Goal: Information Seeking & Learning: Learn about a topic

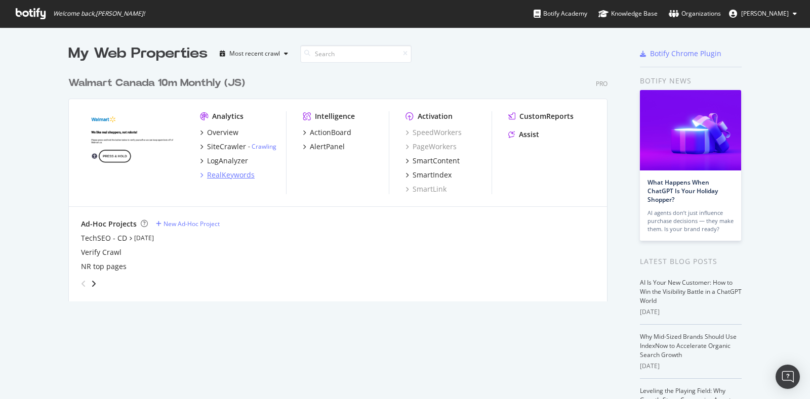
scroll to position [390, 791]
click at [222, 171] on div "RealKeywords" at bounding box center [231, 175] width 48 height 10
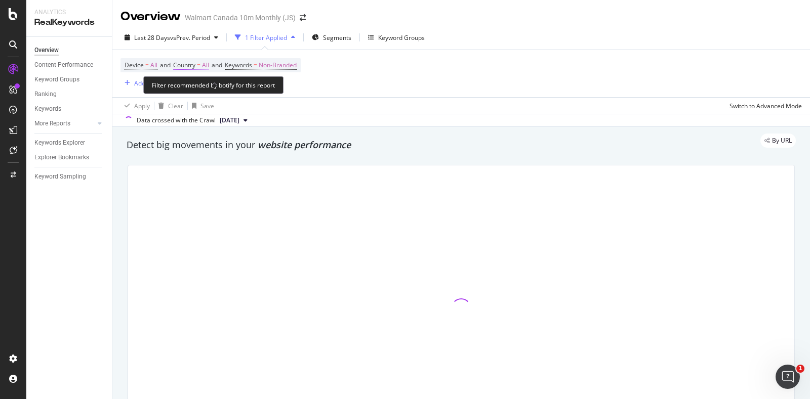
click at [209, 68] on span "All" at bounding box center [205, 65] width 7 height 14
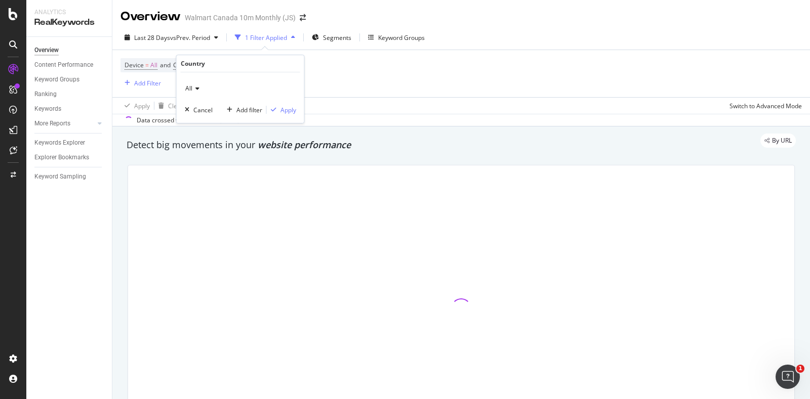
click at [193, 92] on div "All" at bounding box center [240, 88] width 111 height 16
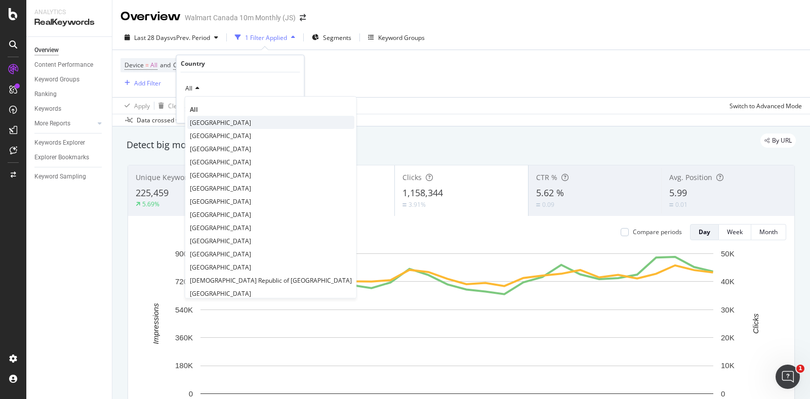
click at [204, 121] on span "Canada" at bounding box center [220, 122] width 61 height 9
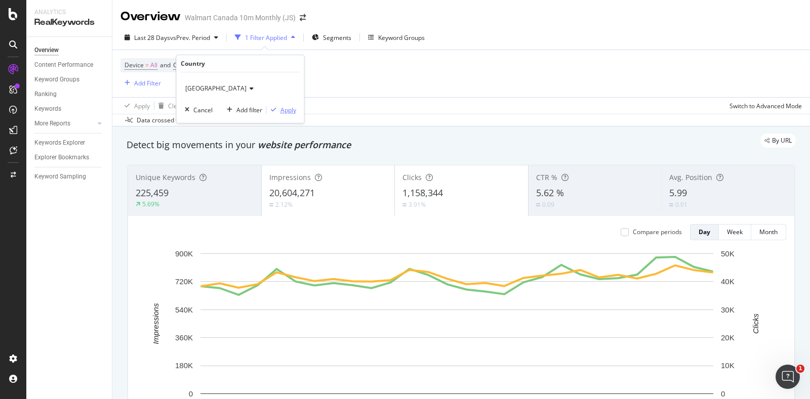
click at [280, 109] on div "Apply" at bounding box center [288, 110] width 16 height 9
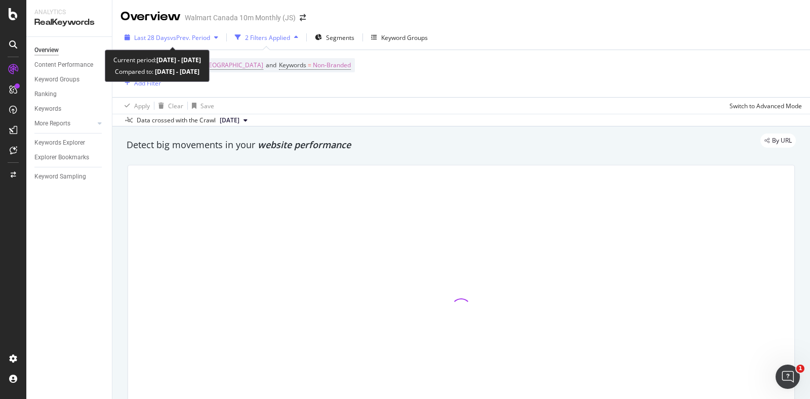
click at [208, 40] on span "vs Prev. Period" at bounding box center [190, 37] width 40 height 9
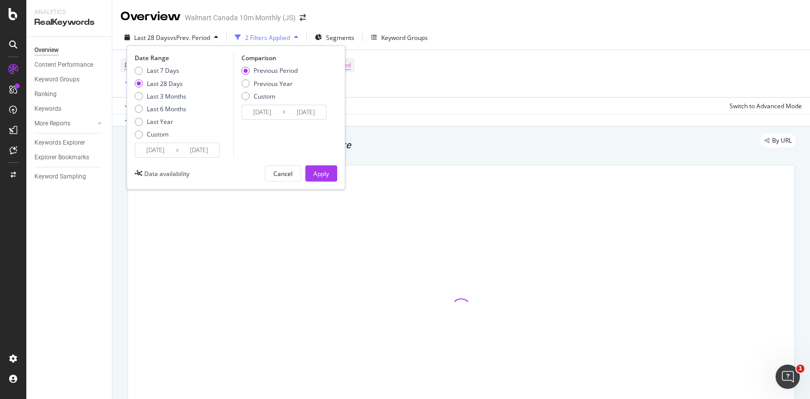
click at [165, 155] on input "2025/07/16" at bounding box center [155, 150] width 40 height 14
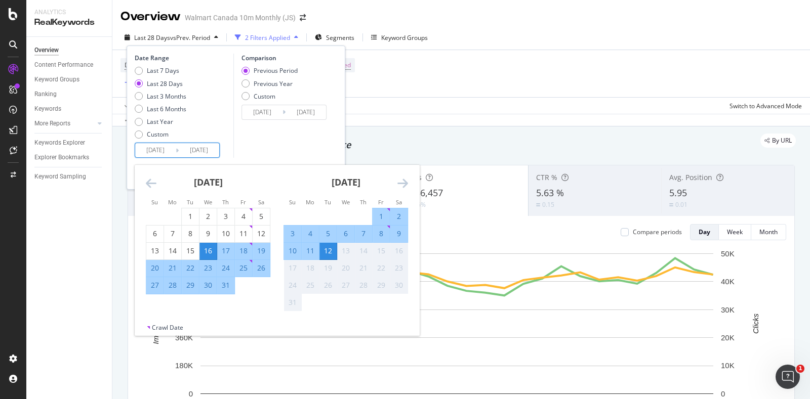
click at [260, 269] on div "26" at bounding box center [261, 268] width 17 height 10
type input "2025/07/26"
type input "2025/07/08"
type input "2025/07/25"
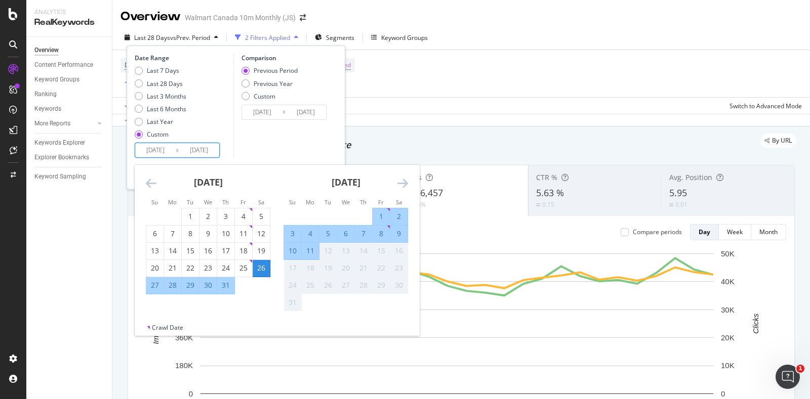
click at [380, 212] on div "1" at bounding box center [381, 217] width 17 height 10
type input "2025/08/01"
type input "2025/07/19"
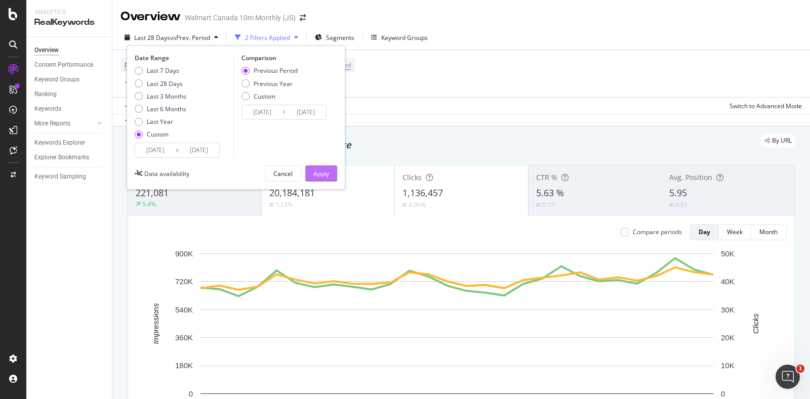
click at [323, 171] on div "Apply" at bounding box center [321, 174] width 16 height 9
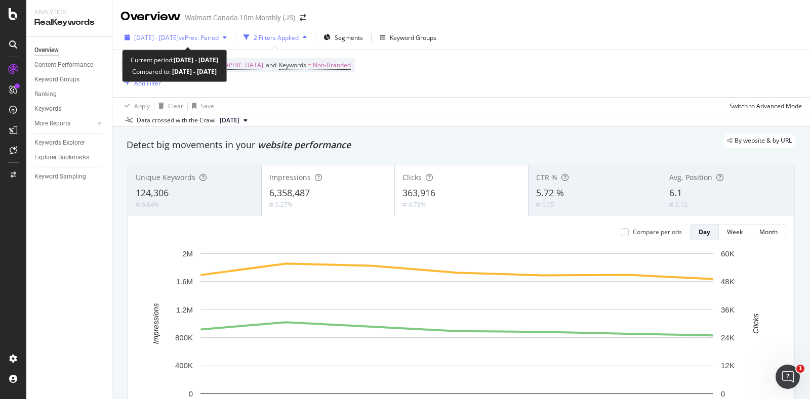
click at [219, 34] on span "vs Prev. Period" at bounding box center [199, 37] width 40 height 9
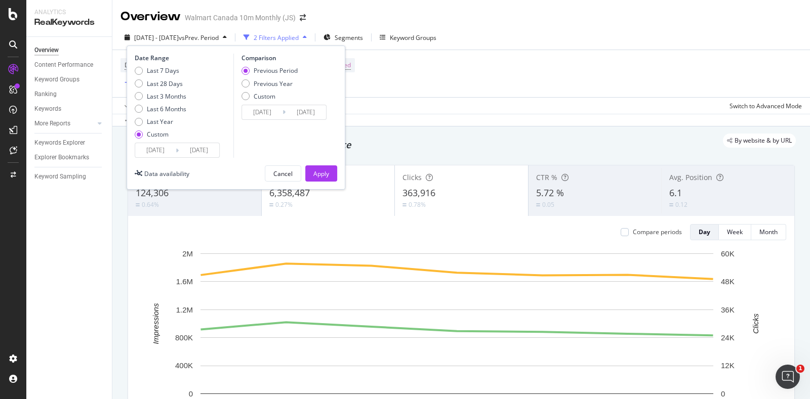
click at [165, 148] on input "2025/07/26" at bounding box center [155, 150] width 40 height 14
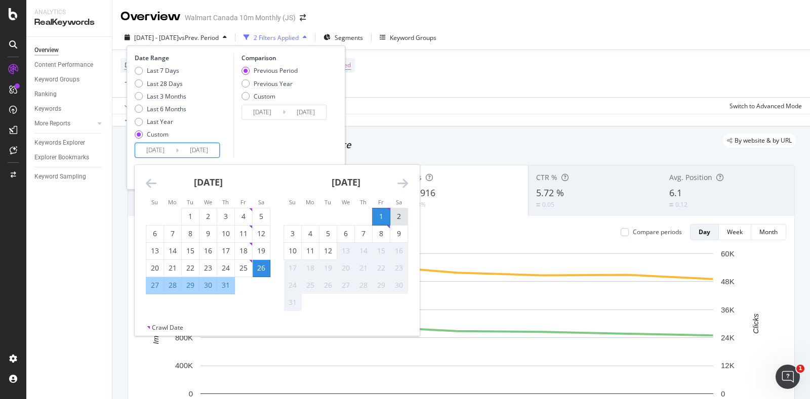
click at [403, 214] on div "2" at bounding box center [398, 217] width 17 height 10
type input "2025/08/02"
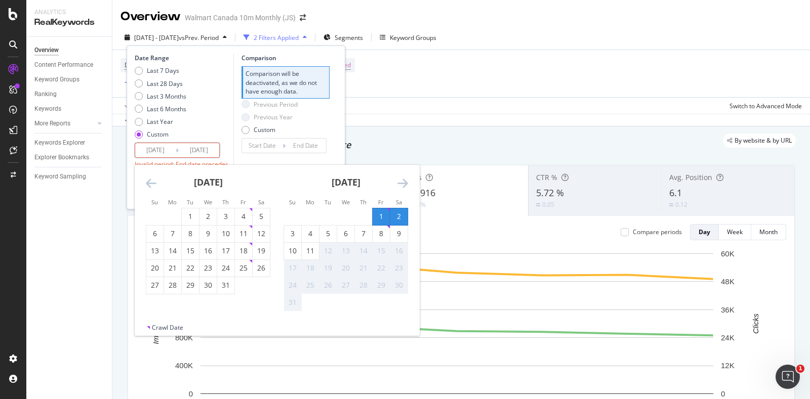
click at [158, 151] on input "2025/08/02" at bounding box center [155, 150] width 40 height 14
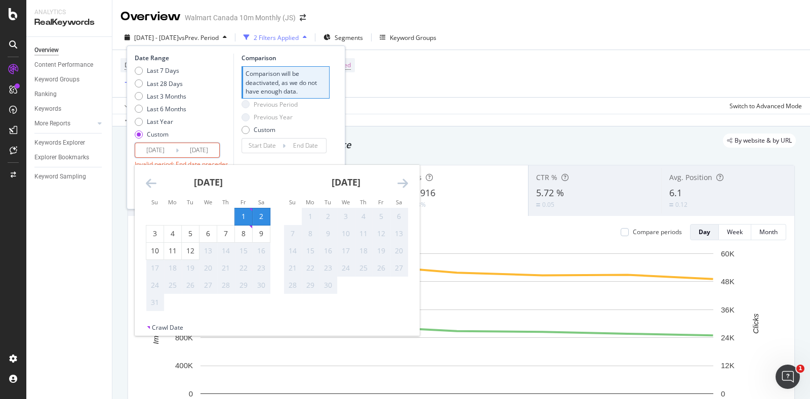
click at [263, 215] on div "2" at bounding box center [261, 217] width 17 height 10
click at [247, 231] on div "8" at bounding box center [243, 234] width 17 height 10
type input "2025/08/08"
type input "2025/07/26"
type input "2025/08/01"
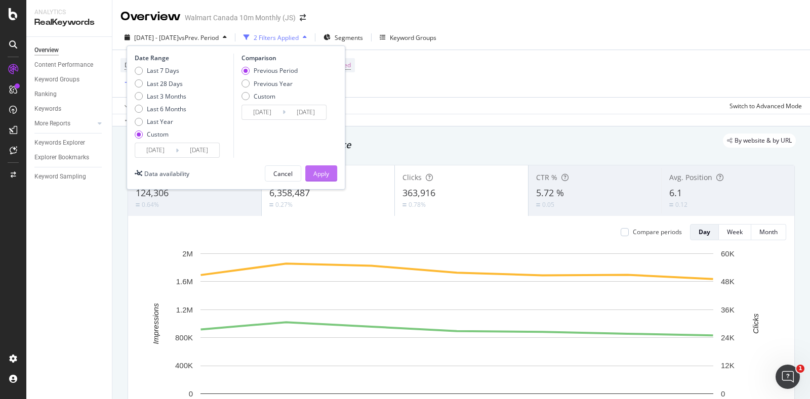
click at [321, 172] on div "Apply" at bounding box center [321, 174] width 16 height 9
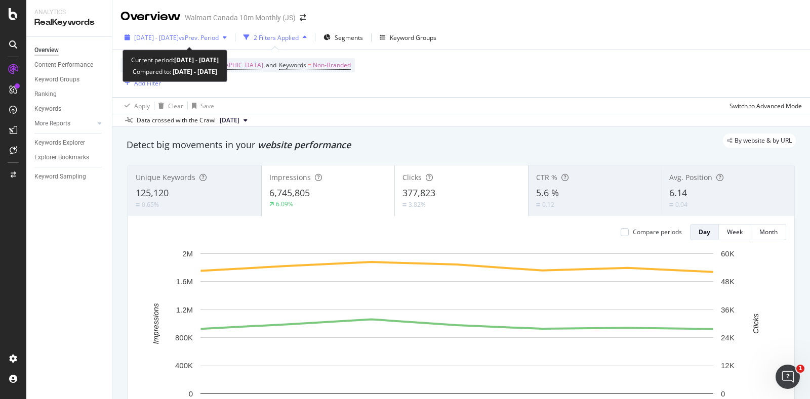
click at [213, 46] on button "2025 Aug. 2nd - Aug. 8th vs Prev. Period" at bounding box center [175, 37] width 110 height 16
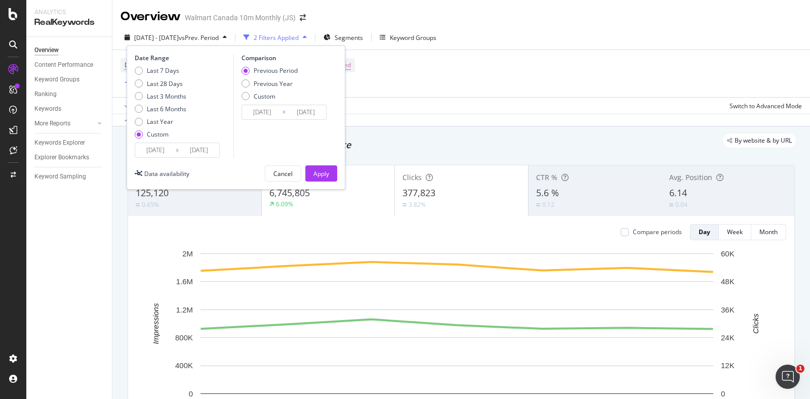
click at [161, 147] on input "2025/08/02" at bounding box center [155, 150] width 40 height 14
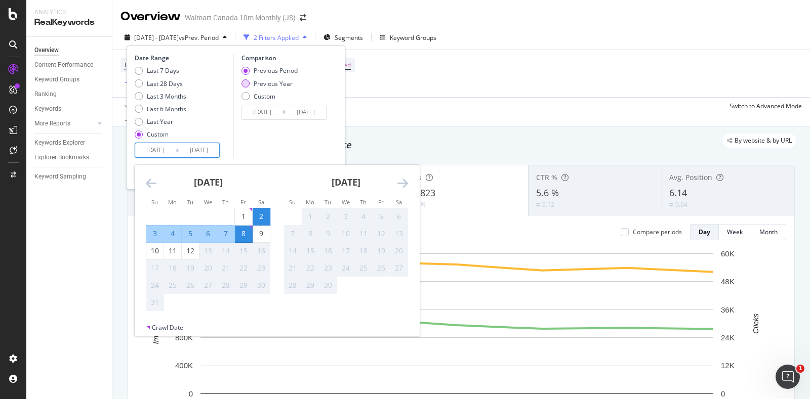
click at [282, 83] on div "Previous Year" at bounding box center [273, 83] width 39 height 9
type input "2024/08/03"
type input "2024/08/09"
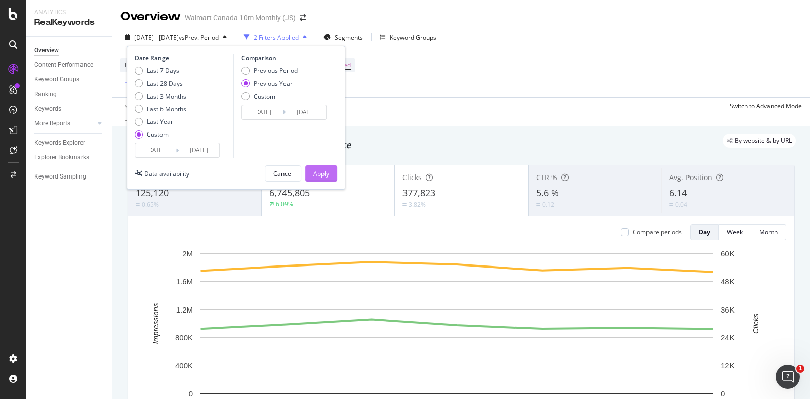
click at [321, 170] on div "Apply" at bounding box center [321, 174] width 16 height 9
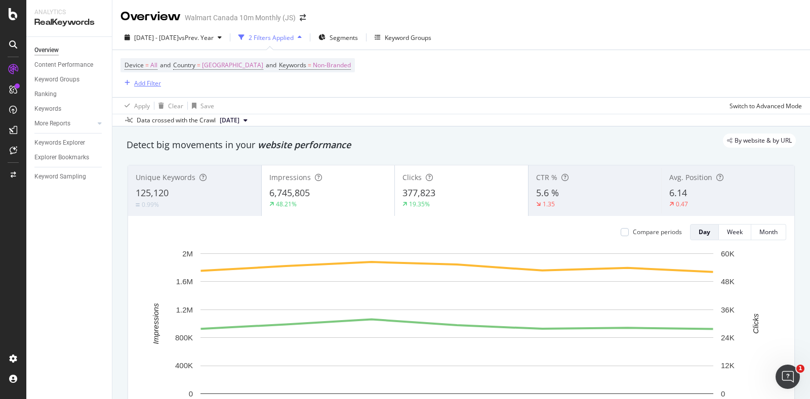
click at [157, 84] on div "Add Filter" at bounding box center [147, 83] width 27 height 9
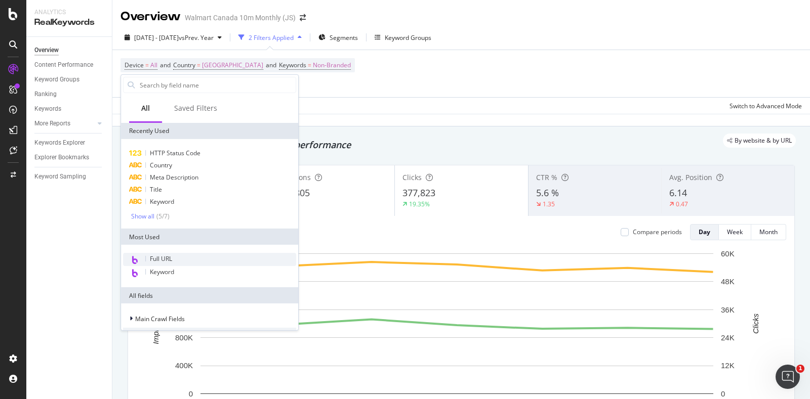
click at [166, 259] on span "Full URL" at bounding box center [161, 259] width 22 height 9
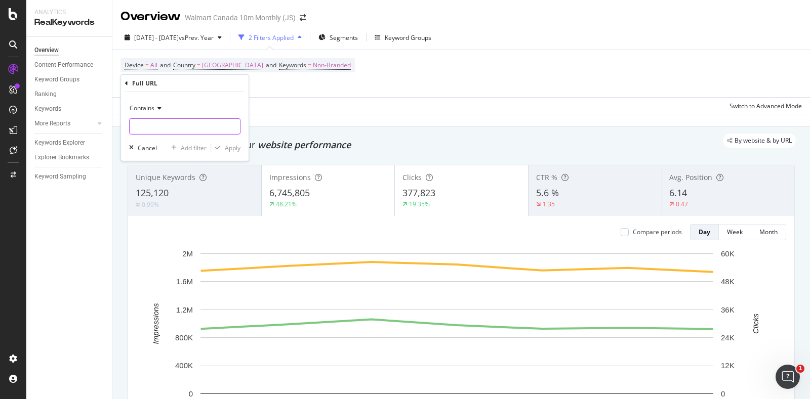
click at [168, 127] on input "text" at bounding box center [185, 126] width 110 height 16
type input "/fr/"
click at [233, 146] on div "Apply" at bounding box center [233, 147] width 16 height 9
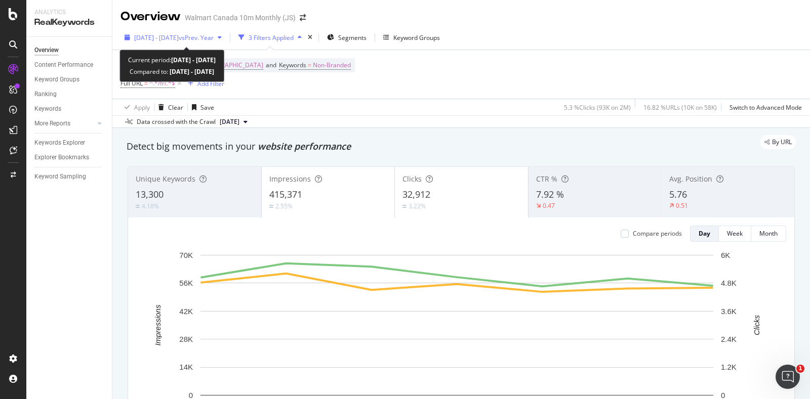
click at [214, 36] on span "vs Prev. Year" at bounding box center [196, 37] width 35 height 9
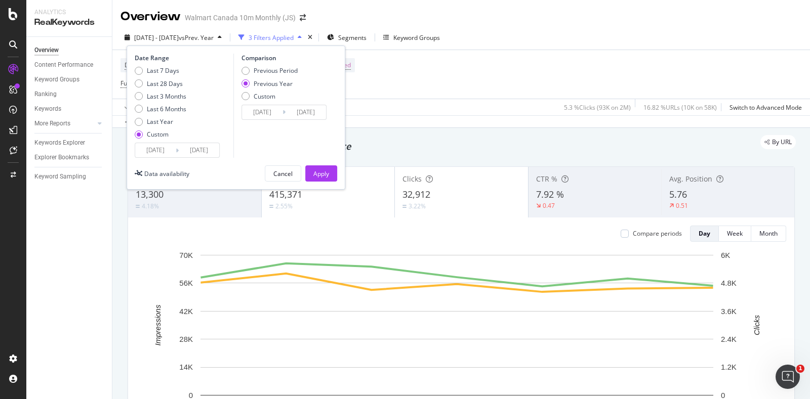
click at [265, 78] on div "Previous Period Previous Year Custom" at bounding box center [269, 85] width 56 height 38
click at [260, 73] on div "Previous Period" at bounding box center [276, 70] width 44 height 9
type input "2025/07/26"
type input "2025/08/01"
click at [314, 171] on div "Apply" at bounding box center [321, 174] width 16 height 9
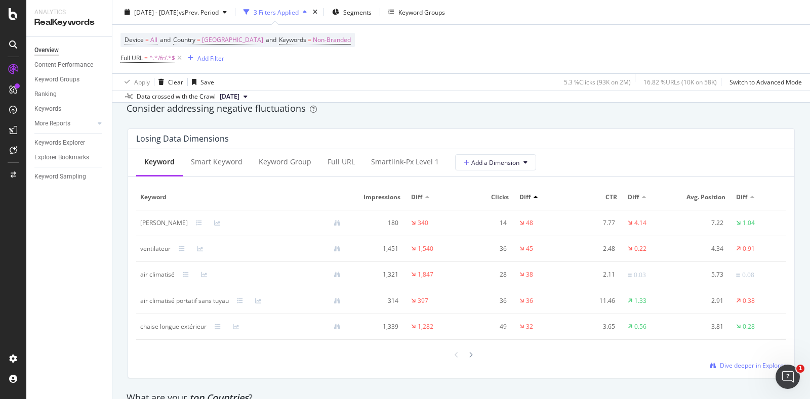
scroll to position [1181, 0]
click at [466, 355] on div at bounding box center [470, 355] width 9 height 14
click at [455, 354] on icon at bounding box center [457, 356] width 4 height 6
drag, startPoint x: 138, startPoint y: 317, endPoint x: 208, endPoint y: 330, distance: 71.1
click at [208, 330] on td "chaise longue extérieur" at bounding box center [244, 327] width 217 height 26
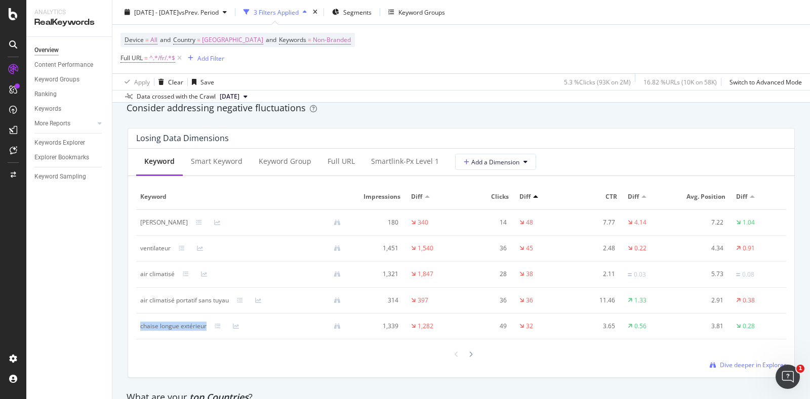
copy div "chaise longue extérieur"
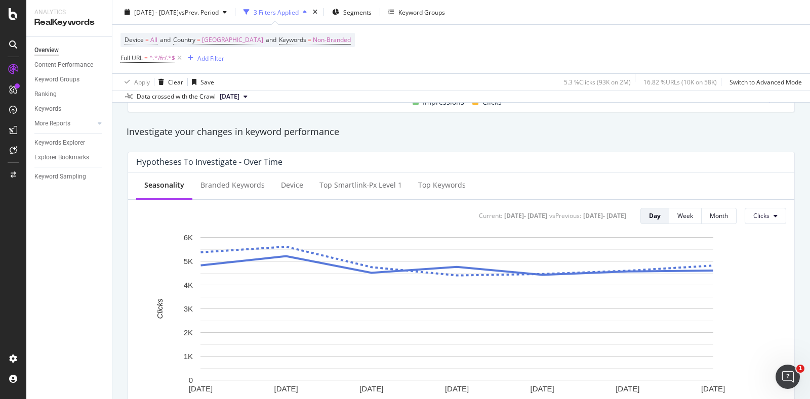
scroll to position [264, 0]
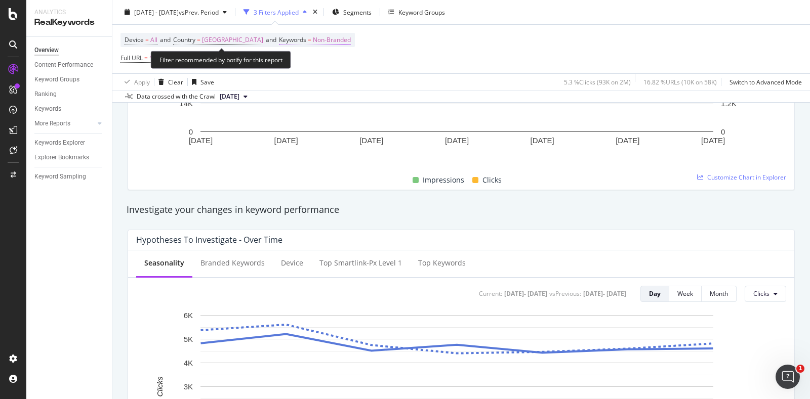
click at [313, 36] on span "Non-Branded" at bounding box center [332, 40] width 38 height 14
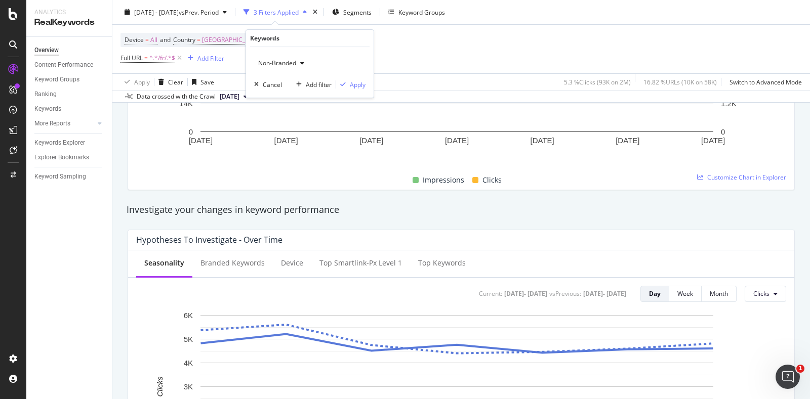
click at [281, 64] on span "Non-Branded" at bounding box center [275, 63] width 42 height 9
click at [280, 95] on span "Branded" at bounding box center [314, 97] width 103 height 9
click at [361, 86] on div "Apply" at bounding box center [358, 84] width 16 height 9
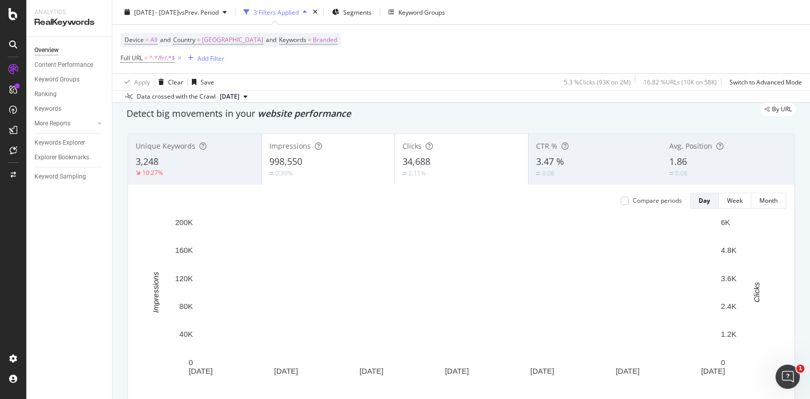
scroll to position [35, 0]
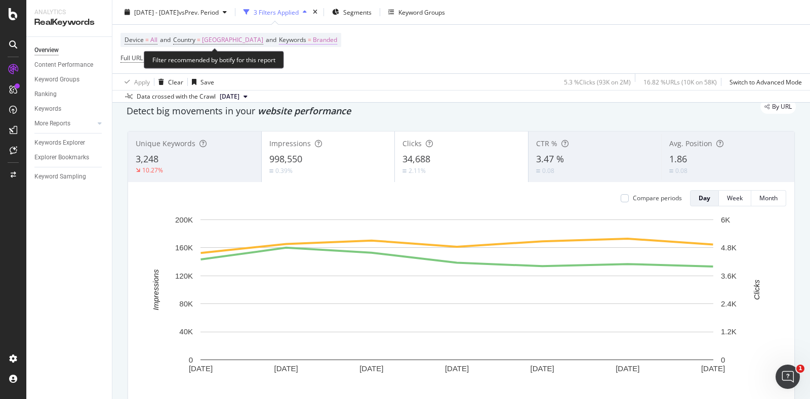
click at [313, 35] on span "Branded" at bounding box center [325, 40] width 24 height 14
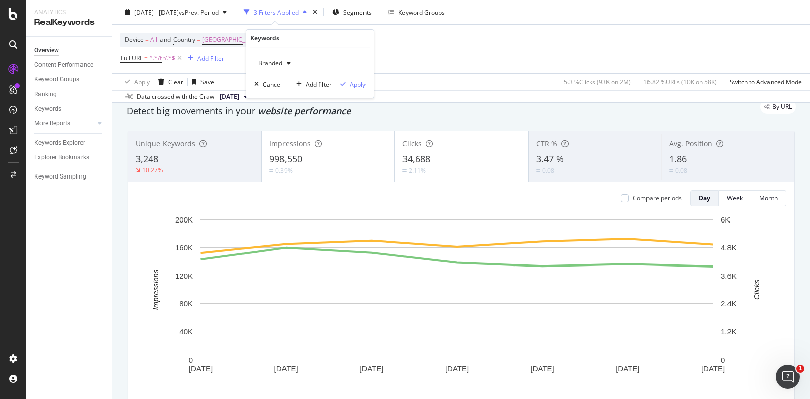
click at [284, 60] on div "button" at bounding box center [288, 63] width 12 height 6
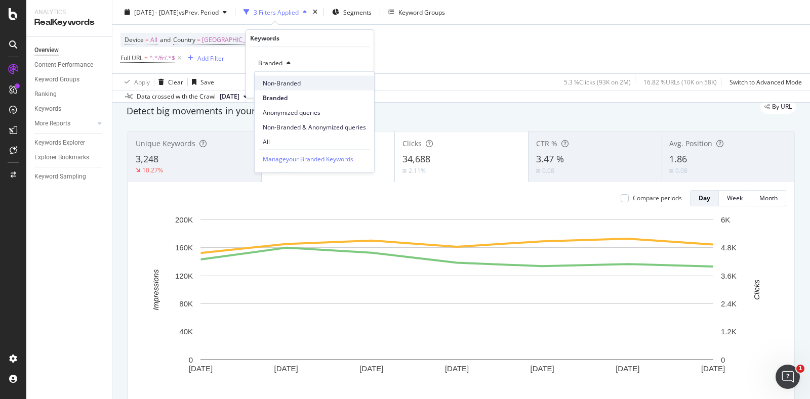
click at [284, 84] on span "Non-Branded" at bounding box center [314, 82] width 103 height 9
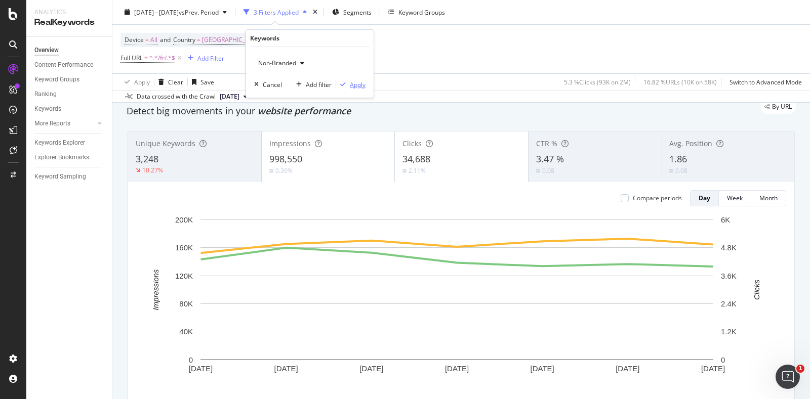
click at [356, 85] on div "Apply" at bounding box center [358, 84] width 16 height 9
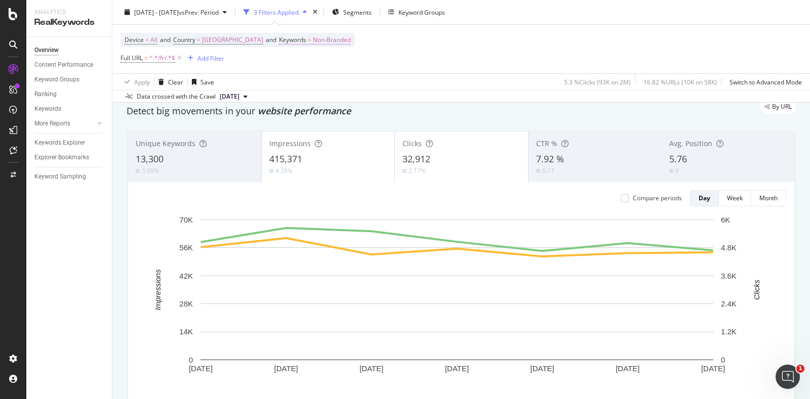
click at [313, 33] on span "Non-Branded" at bounding box center [332, 40] width 38 height 14
click at [280, 64] on span "Non-Branded" at bounding box center [275, 63] width 42 height 9
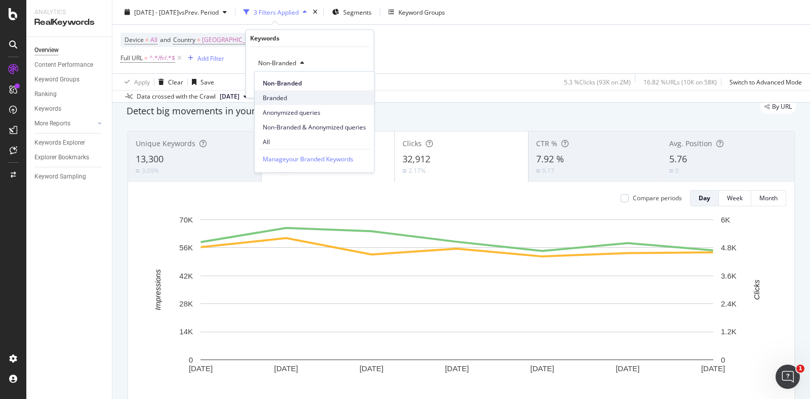
click at [280, 95] on span "Branded" at bounding box center [314, 97] width 103 height 9
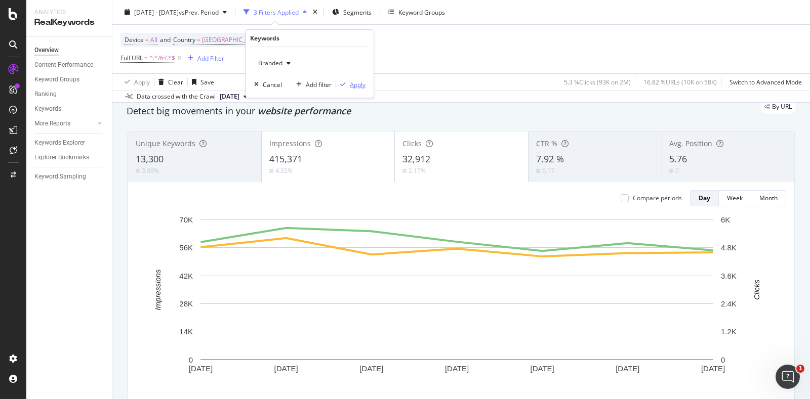
click at [352, 84] on div "Apply" at bounding box center [358, 84] width 16 height 9
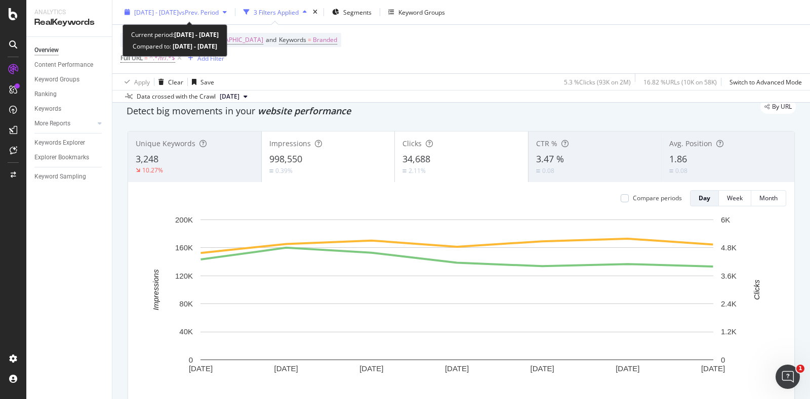
click at [219, 13] on span "vs Prev. Period" at bounding box center [199, 12] width 40 height 9
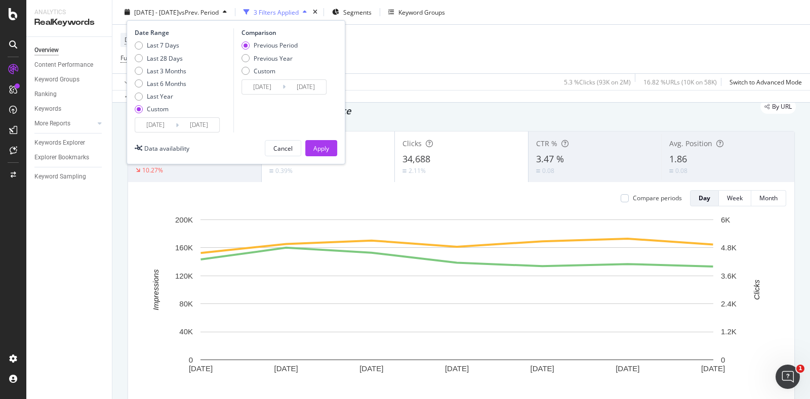
click at [386, 84] on div "Apply Clear Save 5.3 % Clicks ( 93K on 2M ) 16.82 % URLs ( 10K on 58K ) Switch …" at bounding box center [461, 81] width 698 height 17
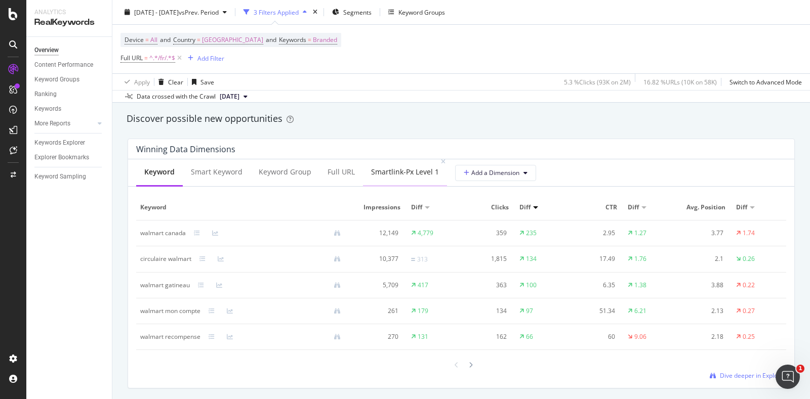
scroll to position [866, 0]
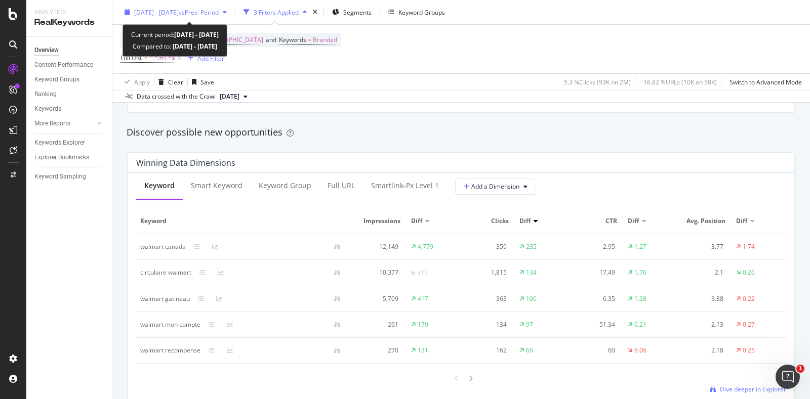
click at [219, 14] on span "vs Prev. Period" at bounding box center [199, 12] width 40 height 9
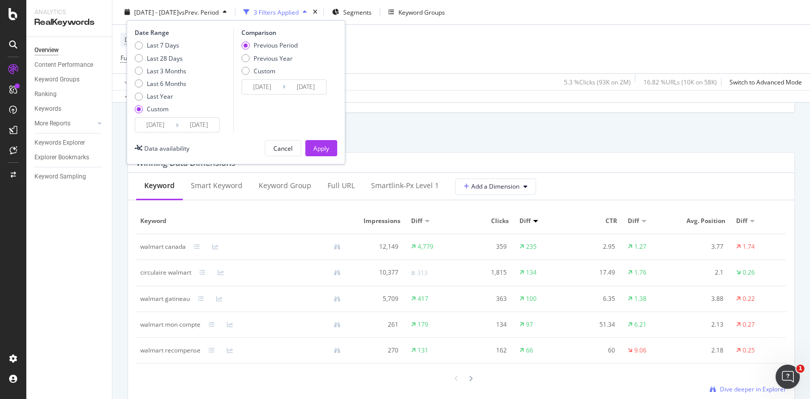
click at [271, 53] on div "Previous Period Previous Year Custom" at bounding box center [269, 60] width 56 height 38
click at [276, 57] on div "Previous Year" at bounding box center [273, 58] width 39 height 9
type input "2024/08/03"
type input "2024/08/09"
click at [320, 150] on div "Apply" at bounding box center [321, 148] width 16 height 9
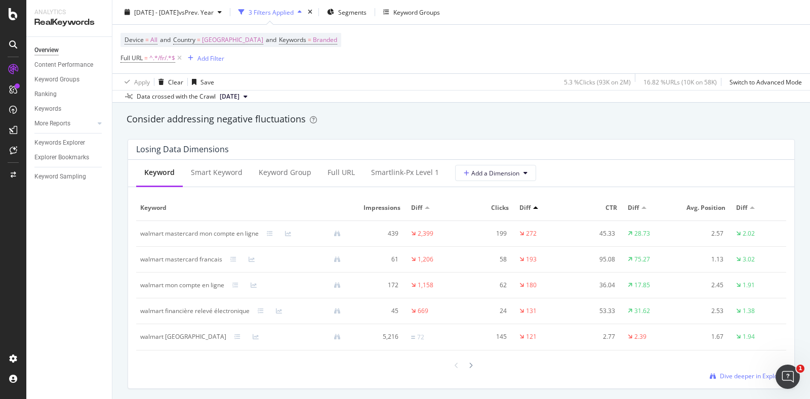
scroll to position [1177, 0]
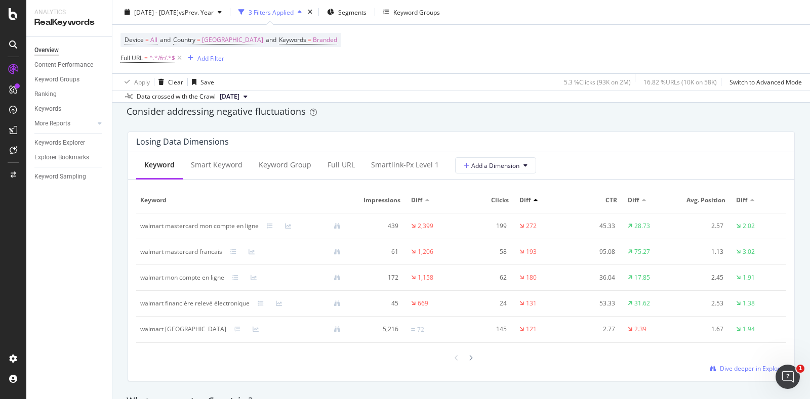
click at [142, 228] on td "walmart mastercard mon compte en ligne" at bounding box center [244, 227] width 217 height 26
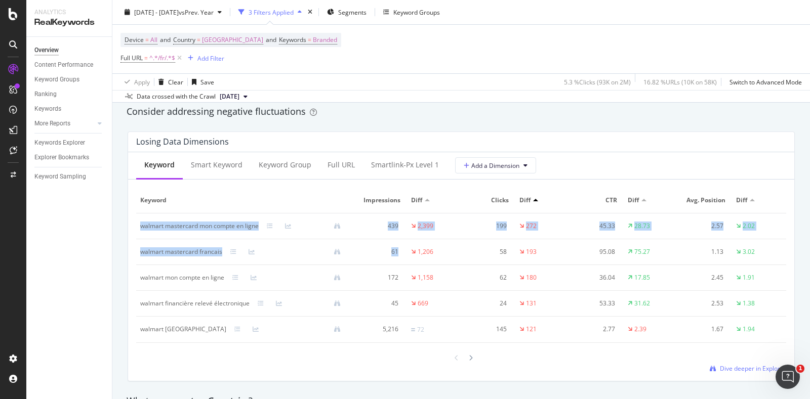
drag, startPoint x: 142, startPoint y: 228, endPoint x: 268, endPoint y: 240, distance: 127.1
click at [268, 240] on tbody "walmart mastercard mon compte en ligne 439 2,399 199 272 45.33 28.73 2.57 2.02 …" at bounding box center [461, 279] width 650 height 130
click at [150, 254] on div "walmart mastercard francais" at bounding box center [181, 252] width 82 height 9
drag, startPoint x: 150, startPoint y: 254, endPoint x: 211, endPoint y: 250, distance: 60.8
click at [211, 250] on div "walmart mastercard francais" at bounding box center [181, 252] width 82 height 9
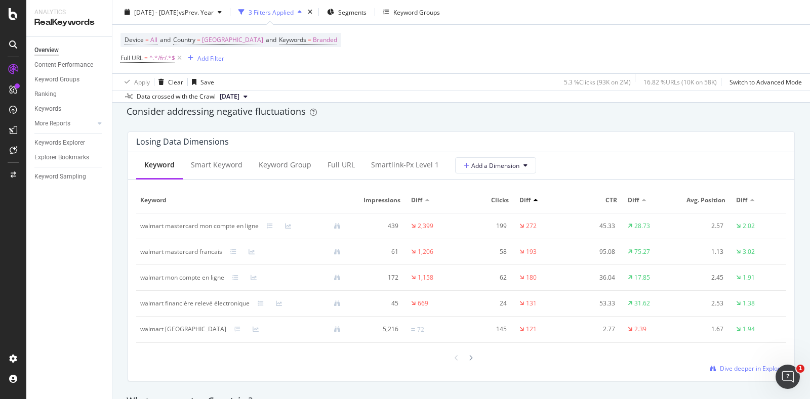
click at [146, 228] on td "walmart mastercard mon compte en ligne" at bounding box center [244, 227] width 217 height 26
drag, startPoint x: 146, startPoint y: 228, endPoint x: 249, endPoint y: 227, distance: 102.8
click at [249, 227] on td "walmart mastercard mon compte en ligne" at bounding box center [244, 227] width 217 height 26
copy div "walmart mastercard mon compte en ligne"
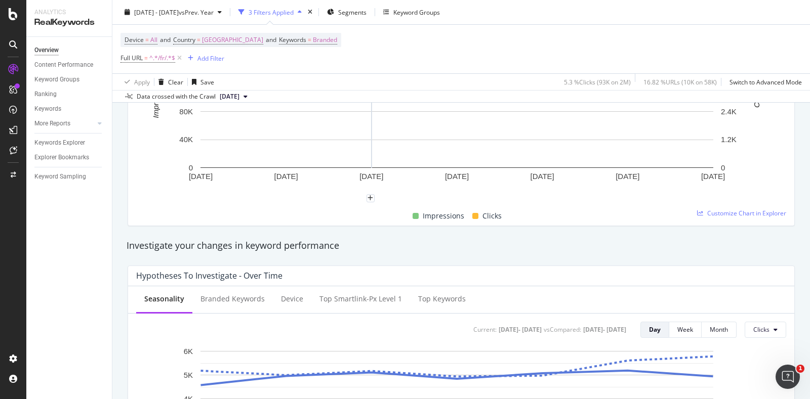
scroll to position [0, 0]
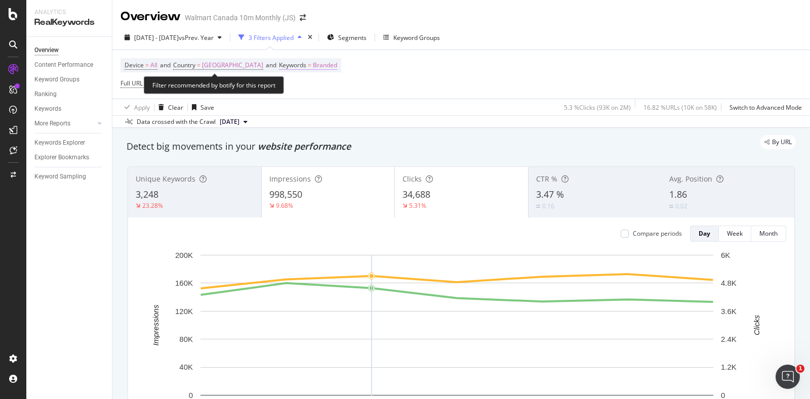
click at [313, 64] on span "Branded" at bounding box center [325, 65] width 24 height 14
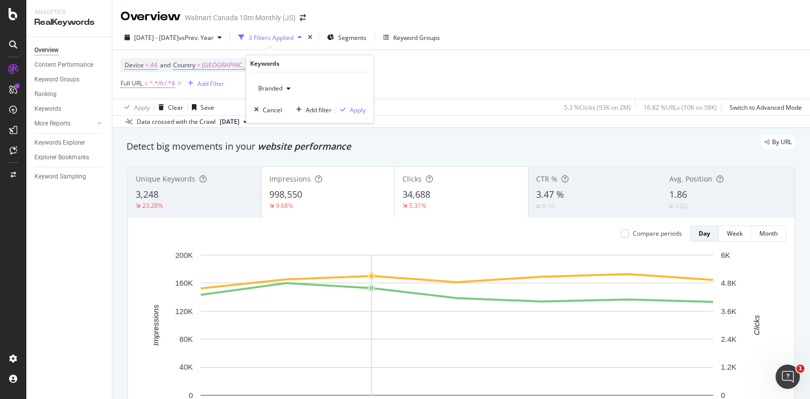
click at [283, 92] on div "Branded" at bounding box center [274, 88] width 40 height 15
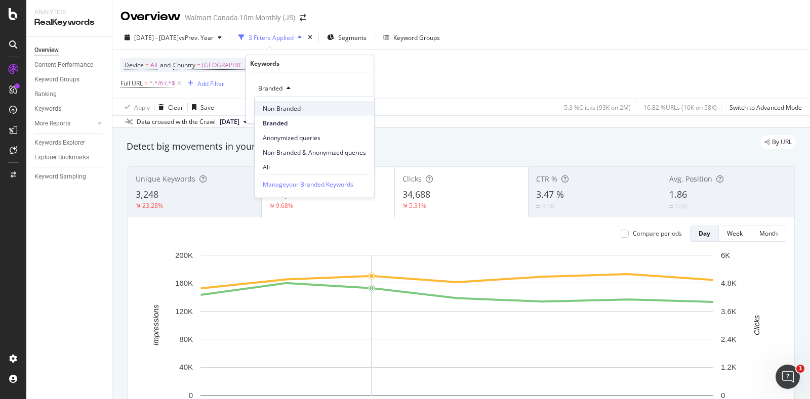
click at [282, 109] on span "Non-Branded" at bounding box center [314, 108] width 103 height 9
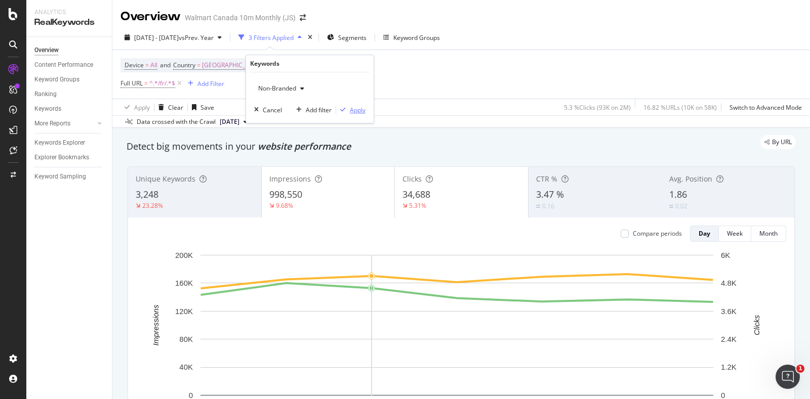
click at [358, 108] on div "Apply" at bounding box center [358, 110] width 16 height 9
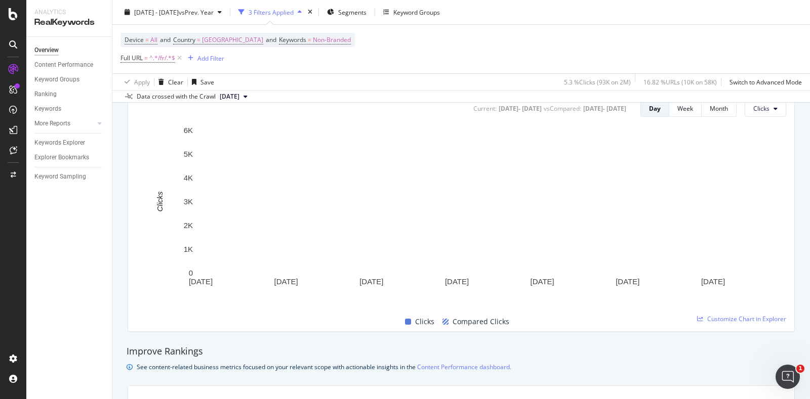
scroll to position [270, 0]
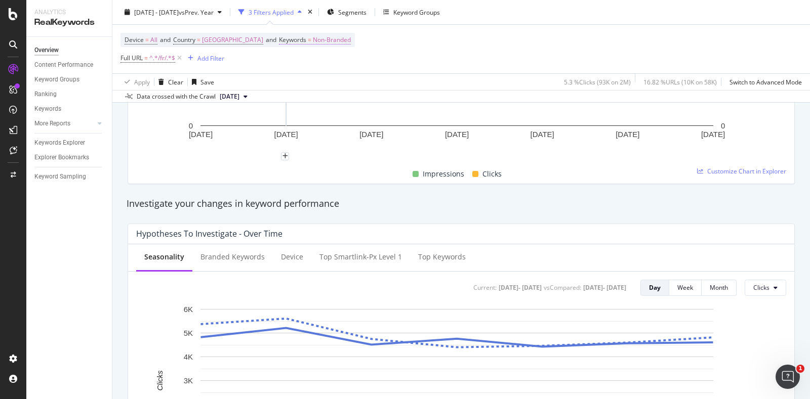
click at [313, 36] on span "Non-Branded" at bounding box center [332, 40] width 38 height 14
click at [473, 67] on div "Device = All and Country = Canada and Keywords = Non-Branded Full URL = ^.*/fr/…" at bounding box center [460, 49] width 681 height 49
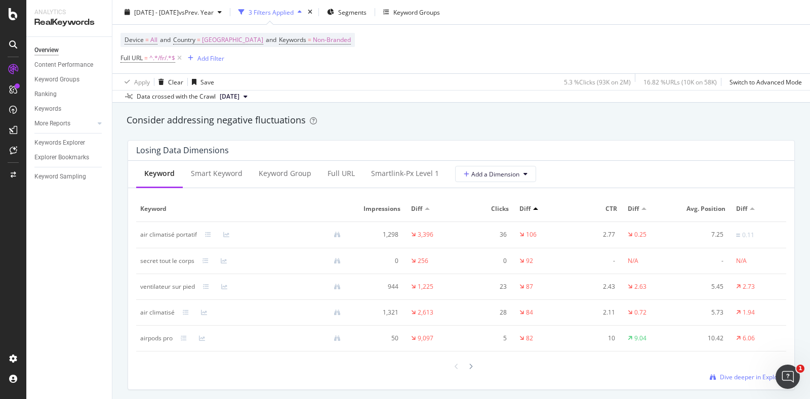
scroll to position [1168, 0]
click at [205, 260] on icon at bounding box center [205, 261] width 6 height 6
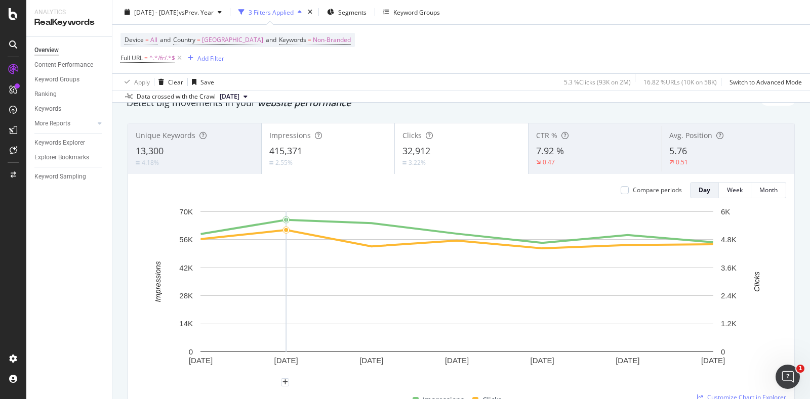
scroll to position [0, 0]
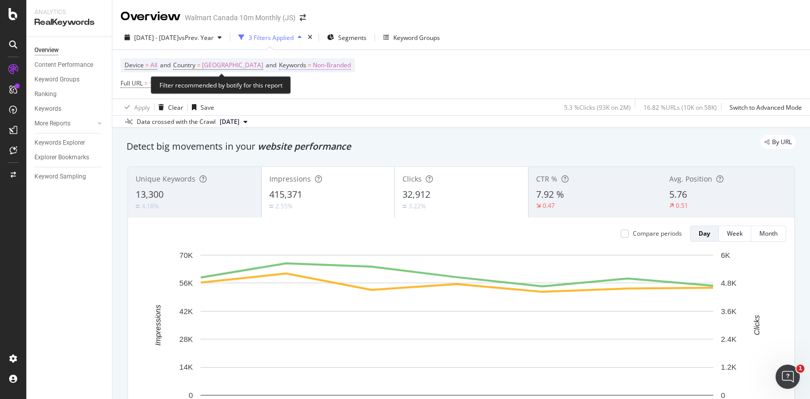
click at [313, 62] on span "Non-Branded" at bounding box center [332, 65] width 38 height 14
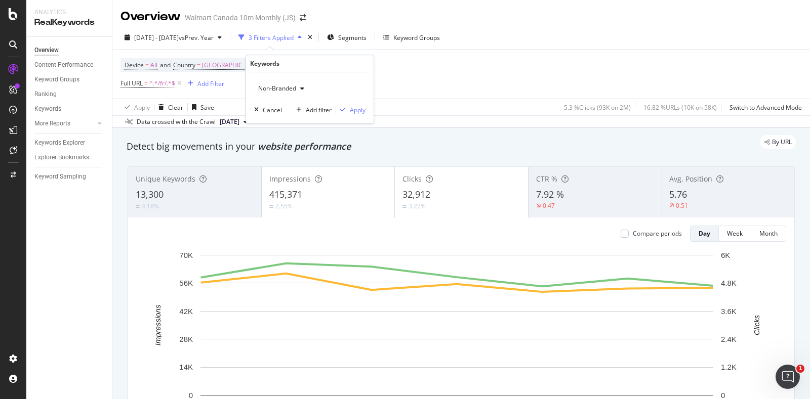
click at [281, 86] on span "Non-Branded" at bounding box center [275, 88] width 42 height 9
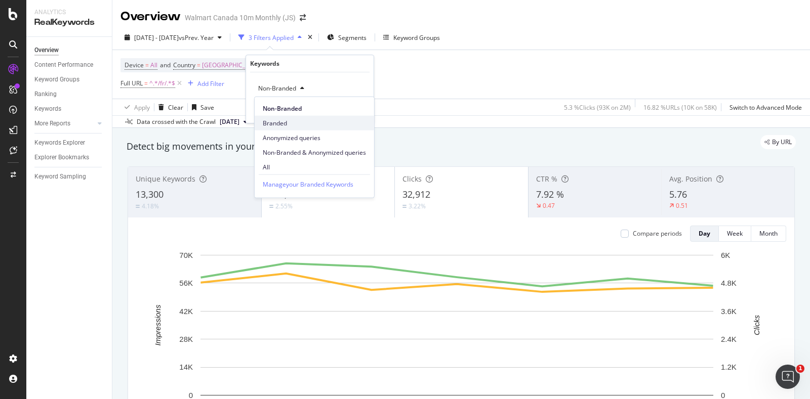
click at [288, 124] on span "Branded" at bounding box center [314, 122] width 103 height 9
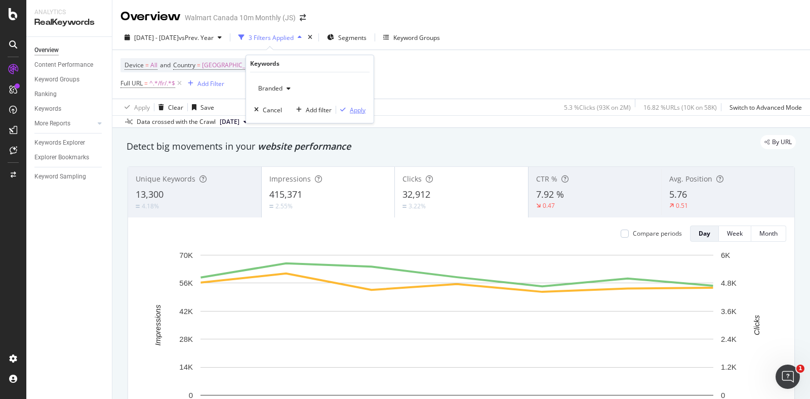
click at [350, 112] on div "Apply" at bounding box center [358, 110] width 16 height 9
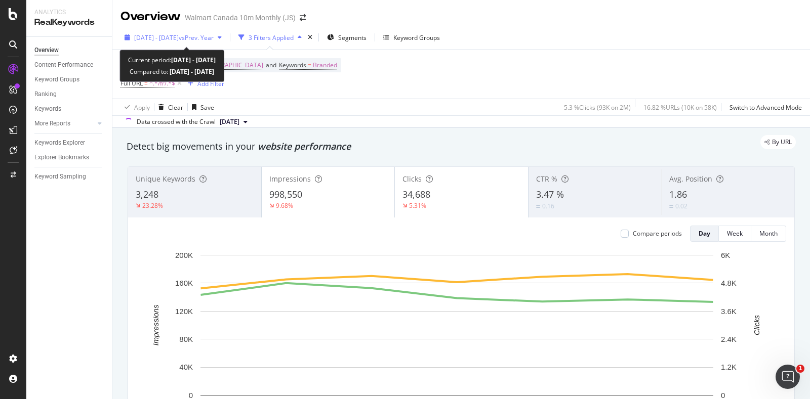
click at [214, 38] on span "vs Prev. Year" at bounding box center [196, 37] width 35 height 9
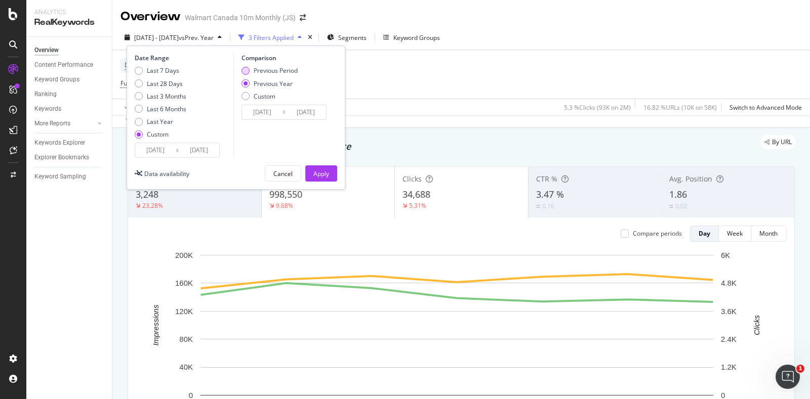
click at [256, 71] on div "Previous Period" at bounding box center [276, 70] width 44 height 9
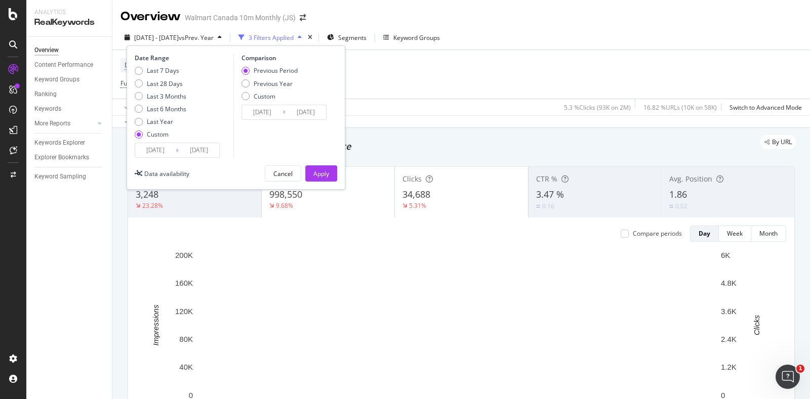
type input "2025/07/26"
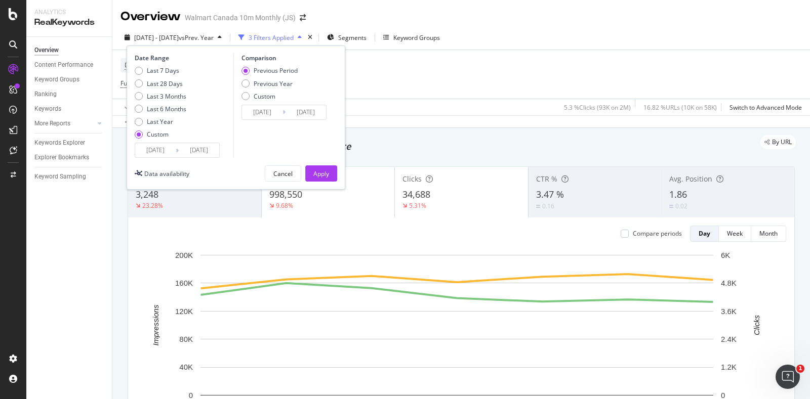
type input "2025/08/01"
click at [313, 179] on div "Apply" at bounding box center [321, 173] width 16 height 15
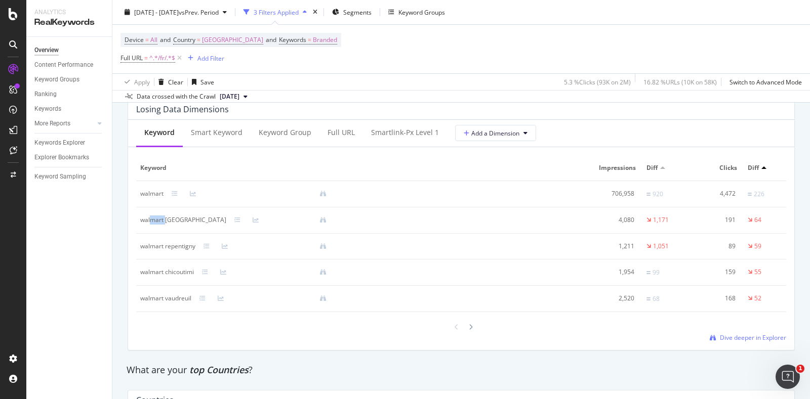
drag, startPoint x: 150, startPoint y: 218, endPoint x: 167, endPoint y: 215, distance: 17.5
click at [167, 216] on div "walmart montreal" at bounding box center [183, 220] width 86 height 9
click at [147, 218] on div "walmart montreal" at bounding box center [183, 220] width 86 height 9
drag, startPoint x: 147, startPoint y: 218, endPoint x: 172, endPoint y: 216, distance: 24.9
click at [172, 216] on div "walmart montreal" at bounding box center [183, 220] width 86 height 9
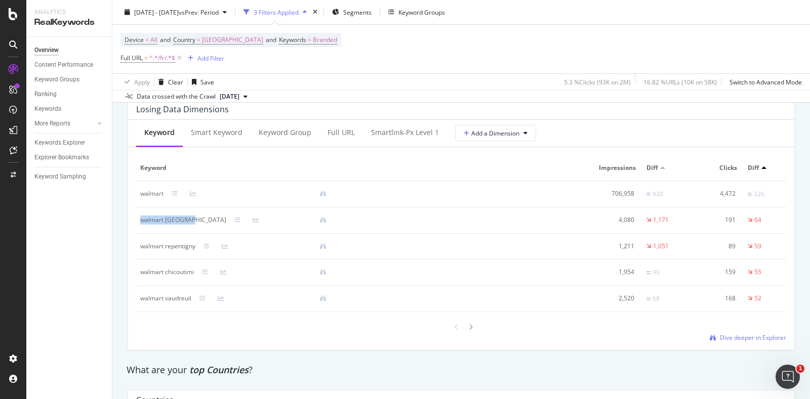
copy div "walmart montreal"
click at [370, 168] on th at bounding box center [465, 168] width 253 height 26
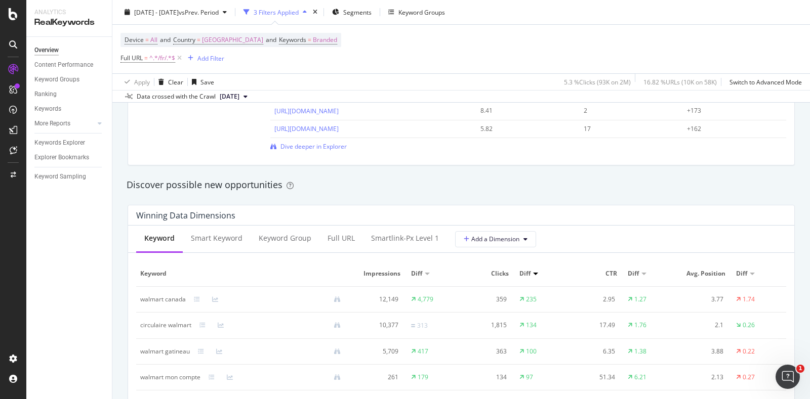
scroll to position [796, 0]
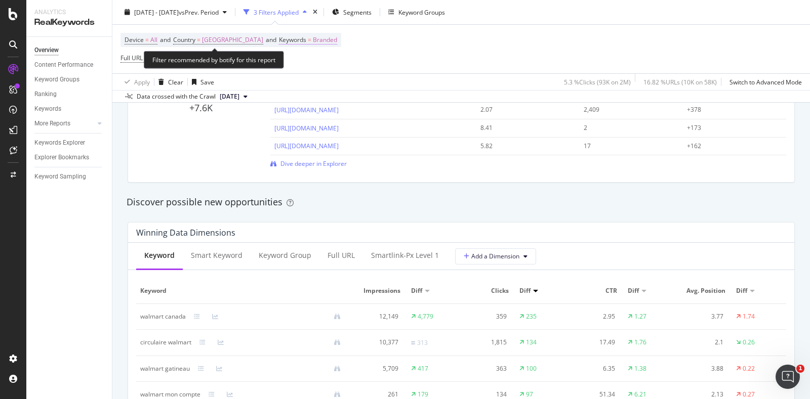
click at [313, 44] on span "Branded" at bounding box center [325, 40] width 24 height 14
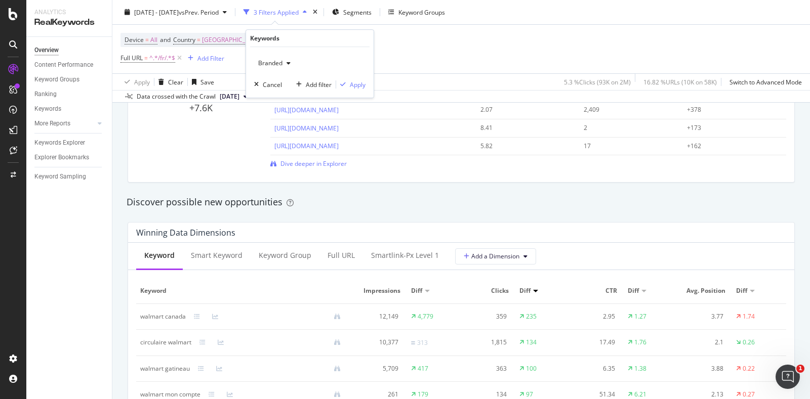
click at [286, 64] on div "button" at bounding box center [288, 63] width 12 height 6
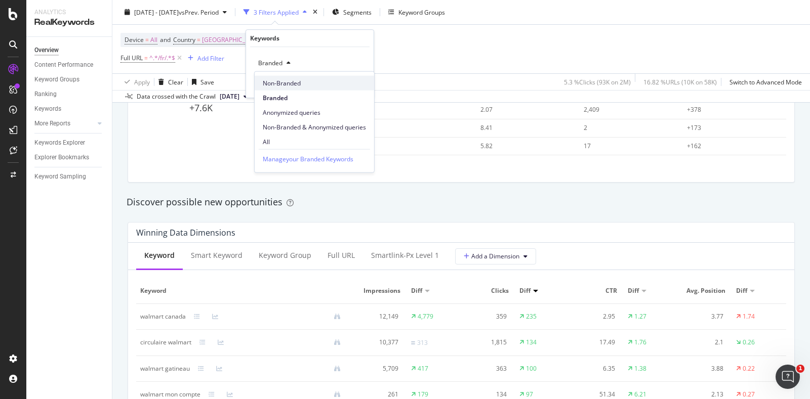
click at [290, 87] on span "Non-Branded" at bounding box center [314, 82] width 103 height 9
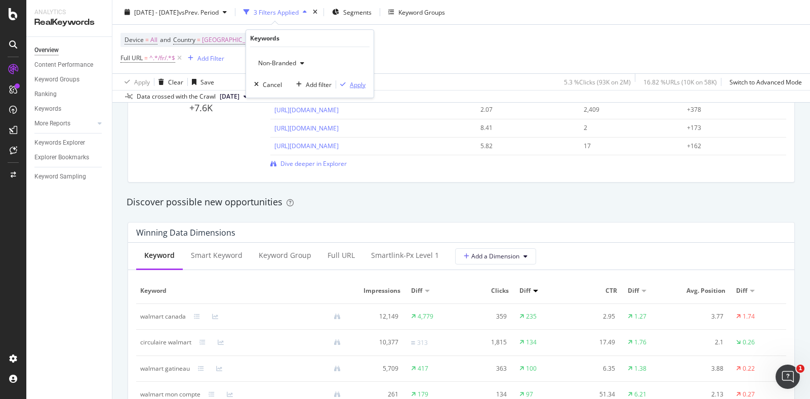
click at [363, 84] on div "Apply" at bounding box center [358, 84] width 16 height 9
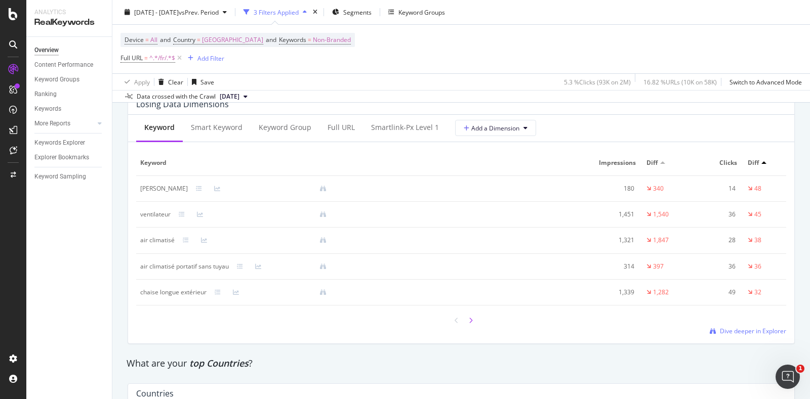
click at [469, 324] on icon at bounding box center [471, 321] width 4 height 6
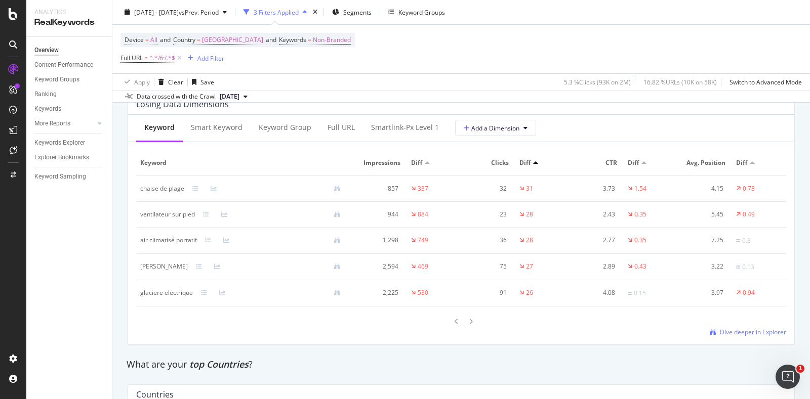
click at [467, 327] on div "Keyword Impressions Diff Clicks Diff CTR Diff Avg. Position Diff chaise de plag…" at bounding box center [461, 243] width 650 height 186
click at [466, 318] on div at bounding box center [470, 322] width 9 height 14
click at [452, 318] on div at bounding box center [456, 321] width 9 height 14
click at [469, 319] on div at bounding box center [470, 322] width 9 height 14
click at [447, 321] on div at bounding box center [461, 321] width 28 height 14
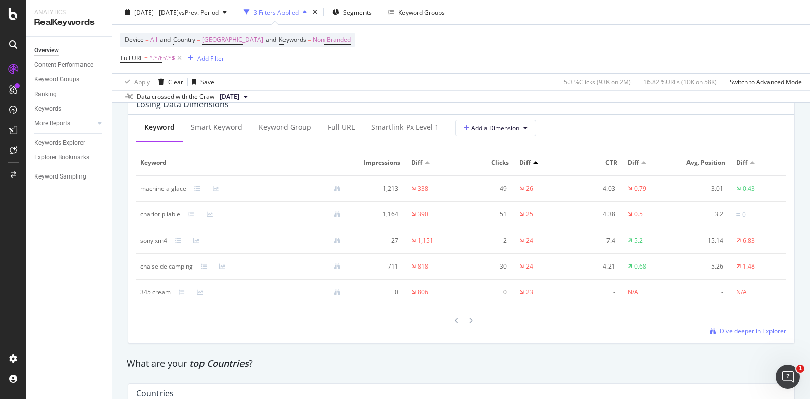
click at [447, 321] on div at bounding box center [461, 321] width 28 height 14
click at [454, 314] on div at bounding box center [456, 321] width 9 height 14
click at [454, 315] on div at bounding box center [456, 322] width 9 height 14
click at [454, 314] on div at bounding box center [456, 321] width 9 height 14
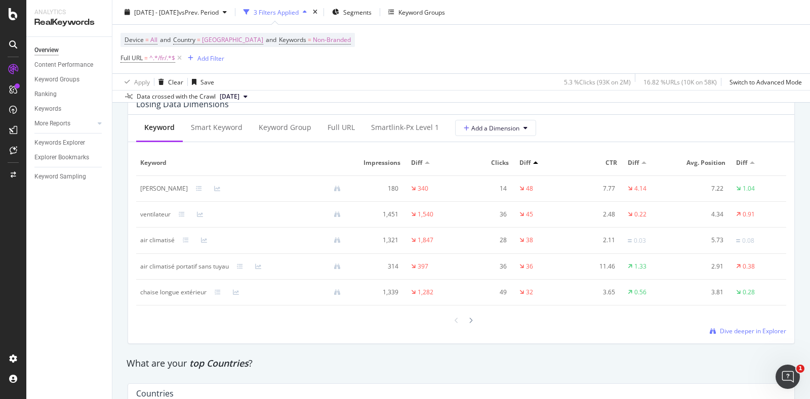
click at [454, 314] on div at bounding box center [456, 321] width 9 height 14
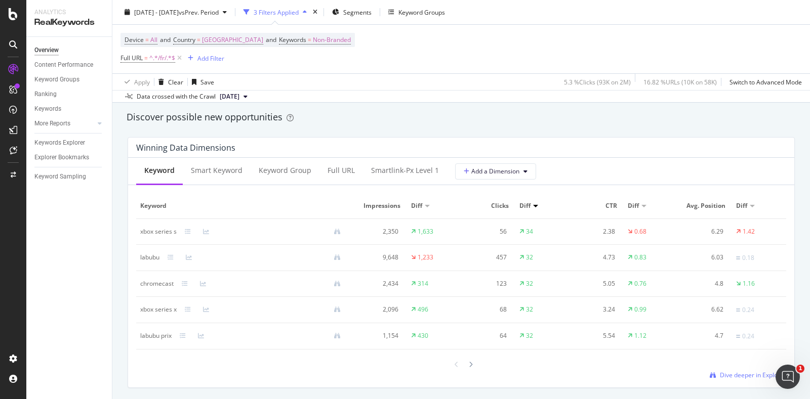
scroll to position [882, 0]
click at [455, 362] on icon at bounding box center [457, 364] width 4 height 6
click at [469, 364] on icon at bounding box center [471, 364] width 4 height 6
click at [147, 229] on div "ordinateur portable" at bounding box center [167, 231] width 55 height 9
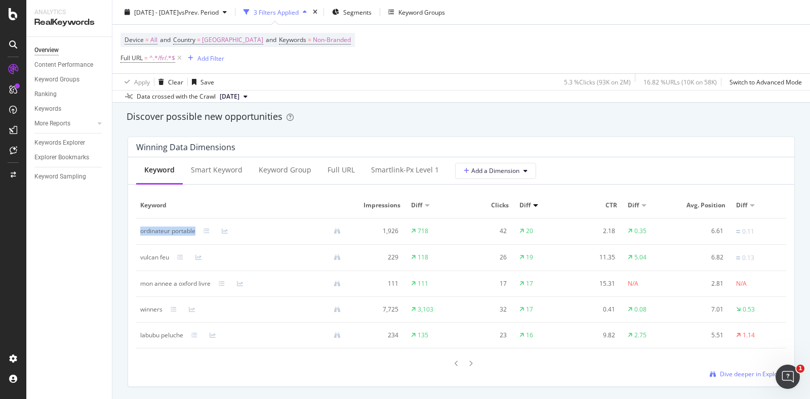
drag, startPoint x: 147, startPoint y: 229, endPoint x: 180, endPoint y: 227, distance: 33.0
click at [180, 227] on div "ordinateur portable" at bounding box center [167, 231] width 55 height 9
copy div "ordinateur portable"
click at [160, 56] on span "^.*/fr/.*$" at bounding box center [162, 58] width 26 height 14
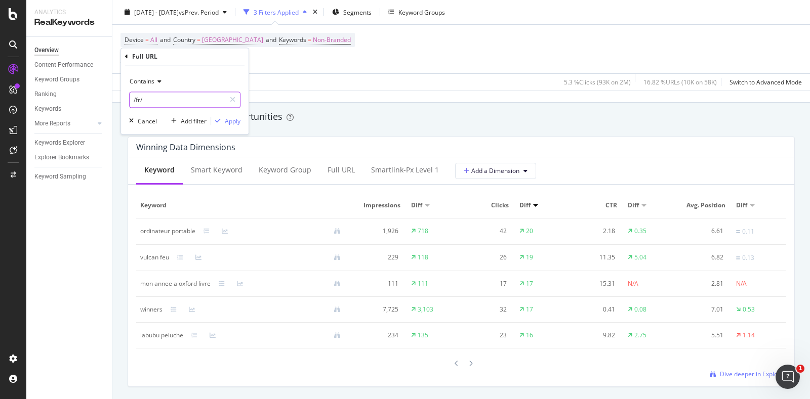
click at [183, 103] on input "/fr/" at bounding box center [178, 100] width 96 height 16
paste input "walmart-rewards-mastercard"
type input "/walmart-rewards-mastercard/"
click at [234, 122] on div "Apply" at bounding box center [233, 121] width 16 height 9
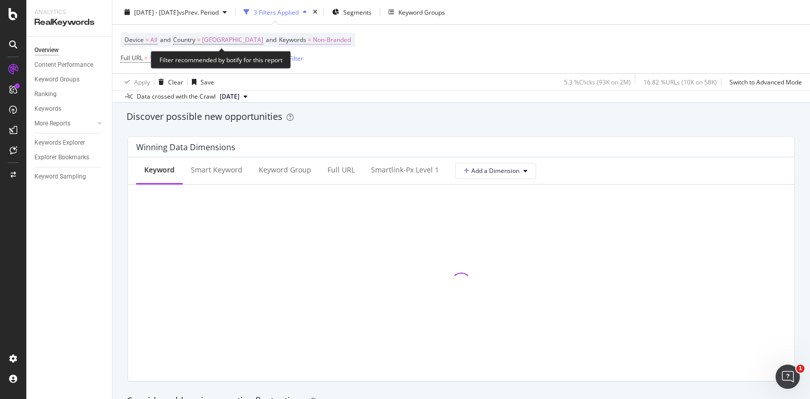
click at [313, 39] on span "Non-Branded" at bounding box center [332, 40] width 38 height 14
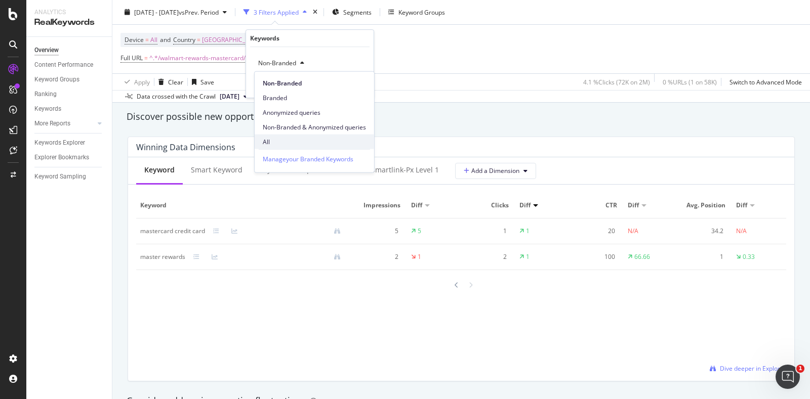
click at [275, 138] on span "All" at bounding box center [314, 141] width 103 height 9
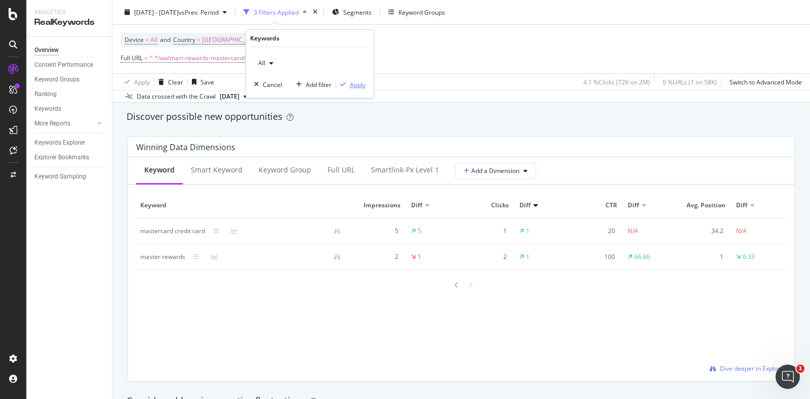
click at [353, 84] on div "Apply" at bounding box center [358, 84] width 16 height 9
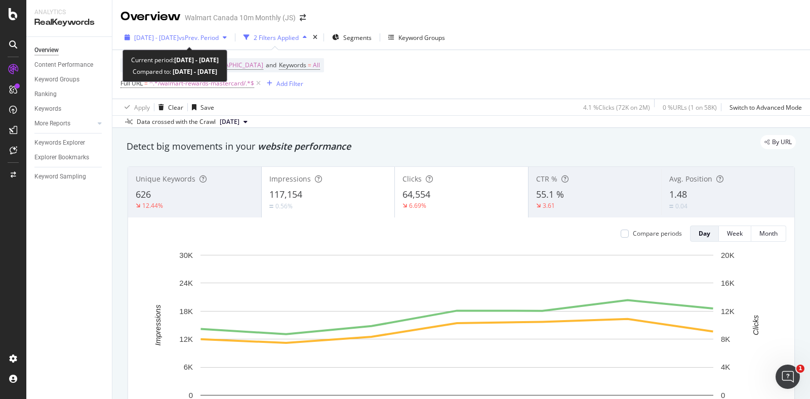
click at [219, 34] on span "vs Prev. Period" at bounding box center [199, 37] width 40 height 9
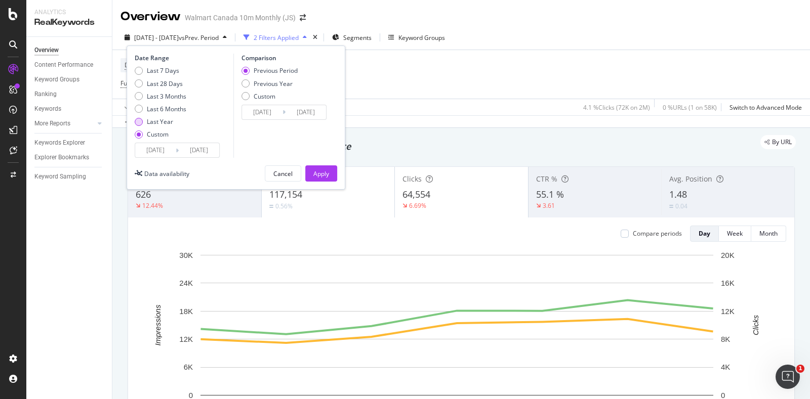
click at [171, 121] on div "Last Year" at bounding box center [160, 121] width 26 height 9
type input "2024/08/13"
type input "2025/08/12"
type input "2023/08/14"
type input "2024/08/12"
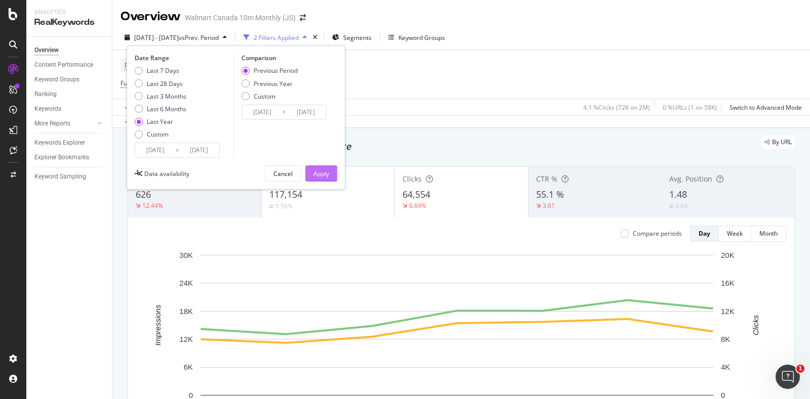
click at [322, 179] on div "Apply" at bounding box center [321, 173] width 16 height 15
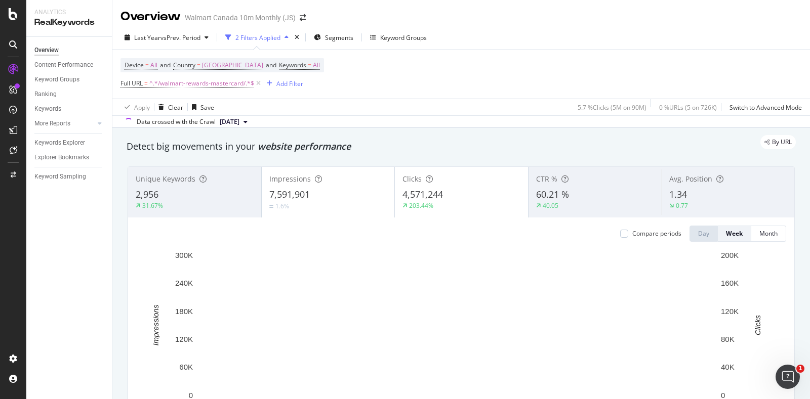
scroll to position [130, 0]
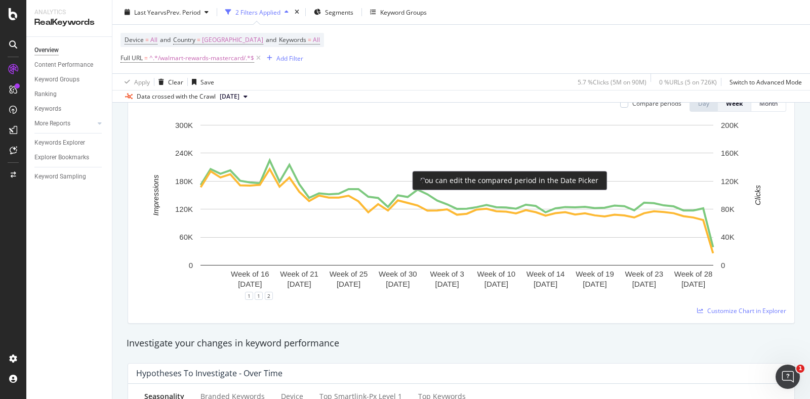
click at [615, 178] on div "Compare periods Day Week Month Week of 16 Sep. 2024 Week of 21 Oct. 2024 Week o…" at bounding box center [461, 206] width 666 height 236
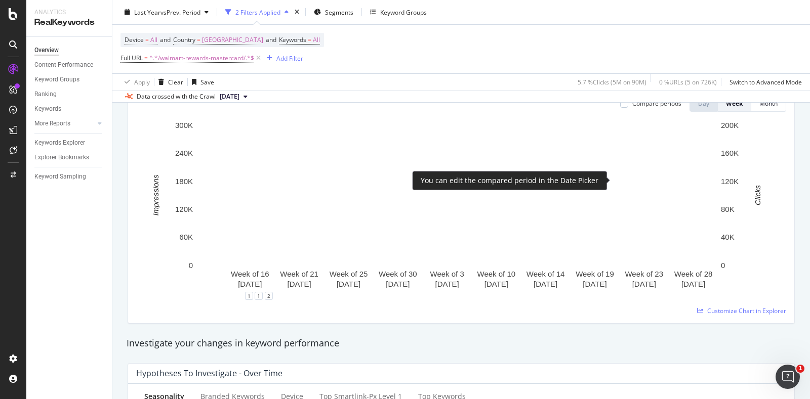
scroll to position [52, 0]
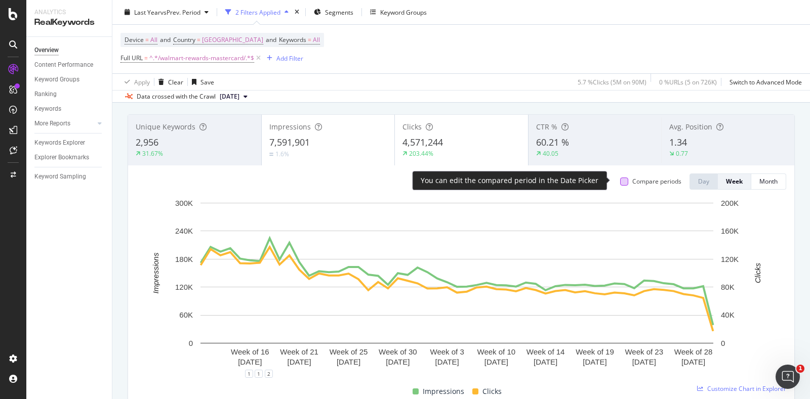
click at [620, 179] on div at bounding box center [624, 182] width 8 height 8
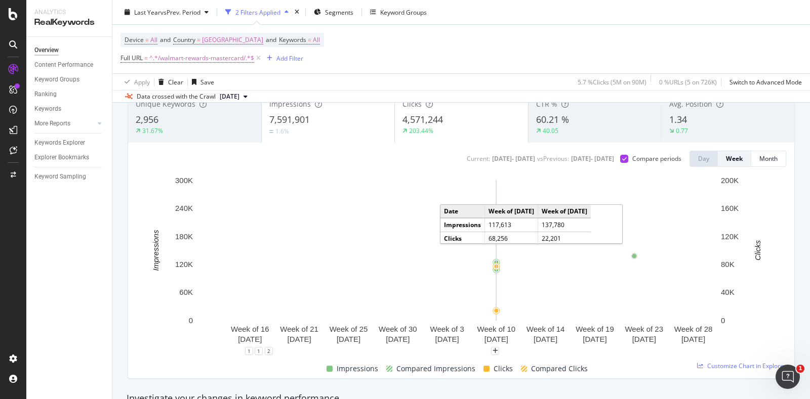
scroll to position [72, 0]
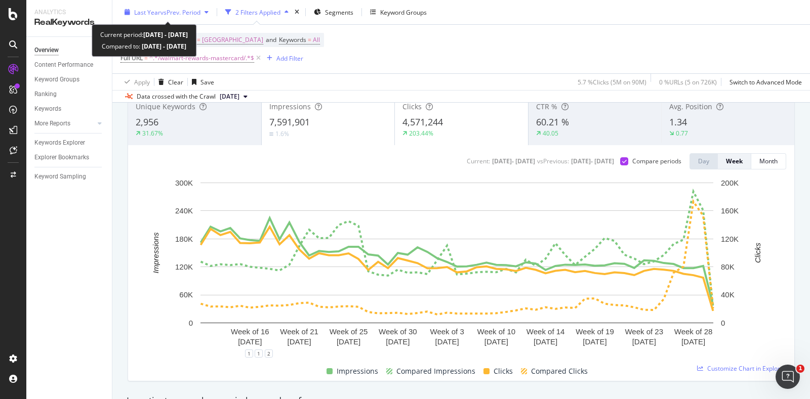
click at [202, 11] on div "button" at bounding box center [206, 12] width 12 height 6
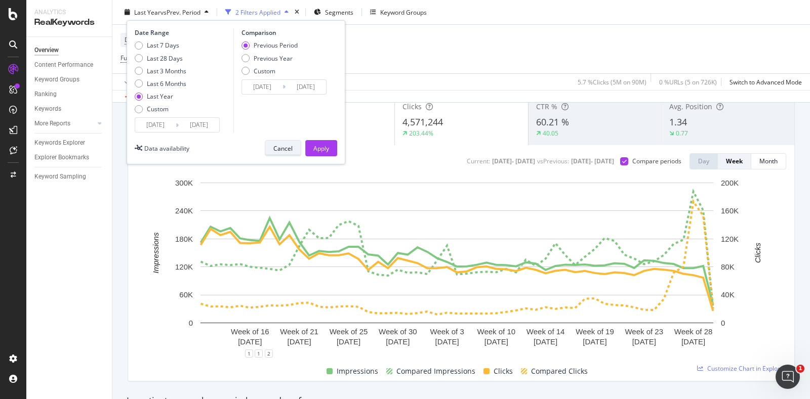
click at [282, 142] on div "Cancel" at bounding box center [282, 148] width 19 height 14
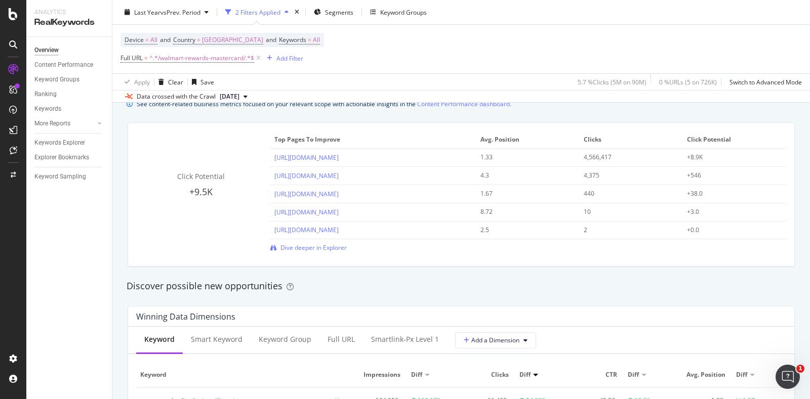
scroll to position [712, 0]
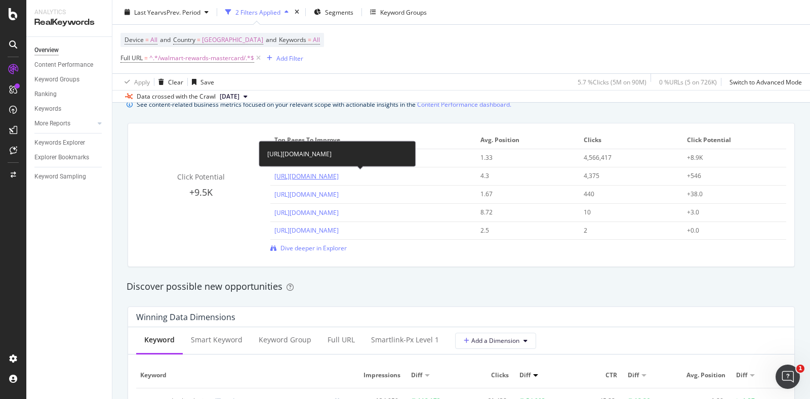
click at [339, 176] on link "https://www.walmart.ca/en/cp/discovery-pages/discovery-pages-GM/walmart-rewards…" at bounding box center [306, 176] width 64 height 9
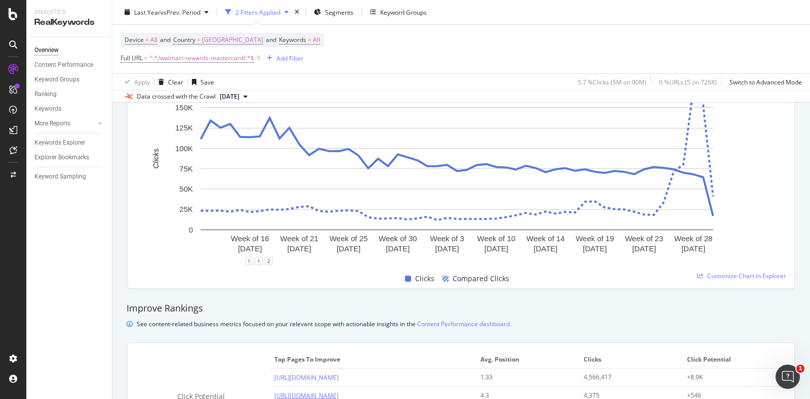
scroll to position [477, 0]
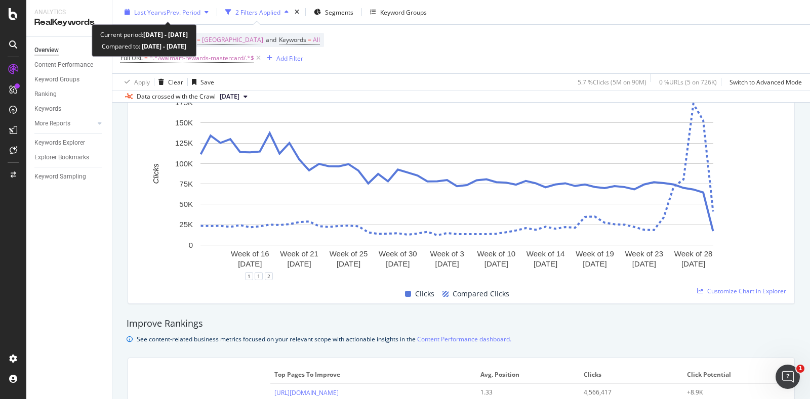
click at [196, 10] on span "vs Prev. Period" at bounding box center [180, 12] width 40 height 9
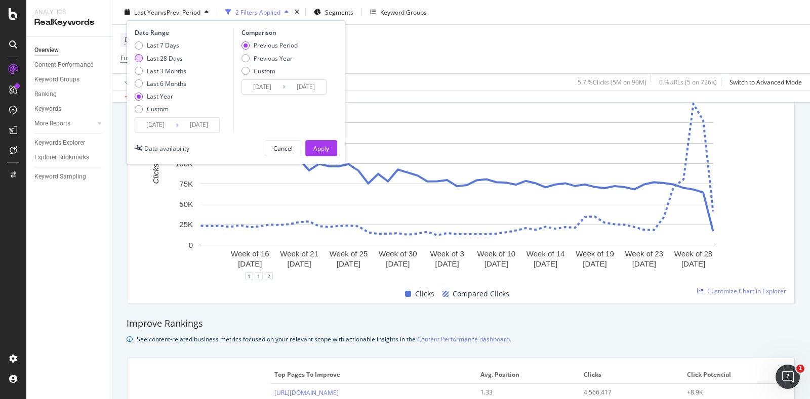
click at [175, 56] on div "Last 28 Days" at bounding box center [165, 58] width 36 height 9
type input "2025/07/16"
type input "2025/06/18"
type input "2025/07/15"
click at [310, 151] on button "Apply" at bounding box center [321, 148] width 32 height 16
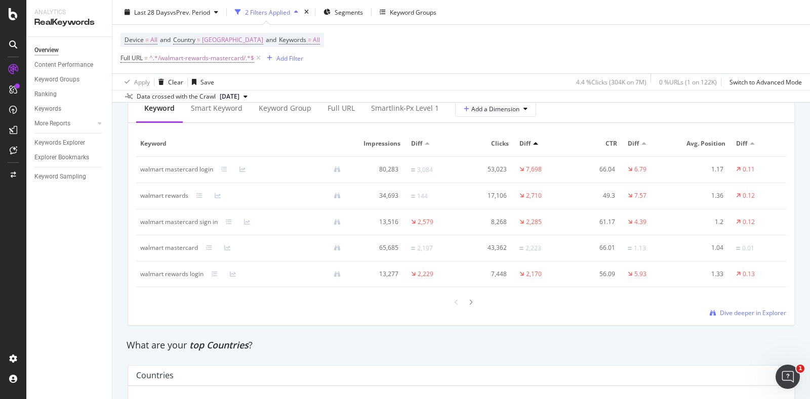
scroll to position [1235, 0]
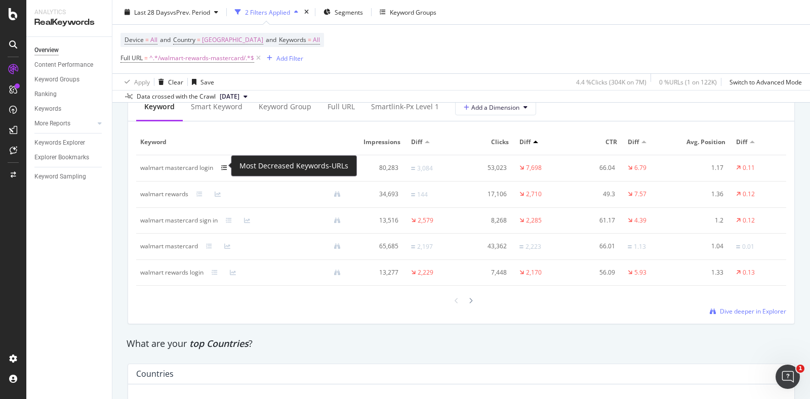
click at [223, 165] on icon at bounding box center [224, 168] width 6 height 6
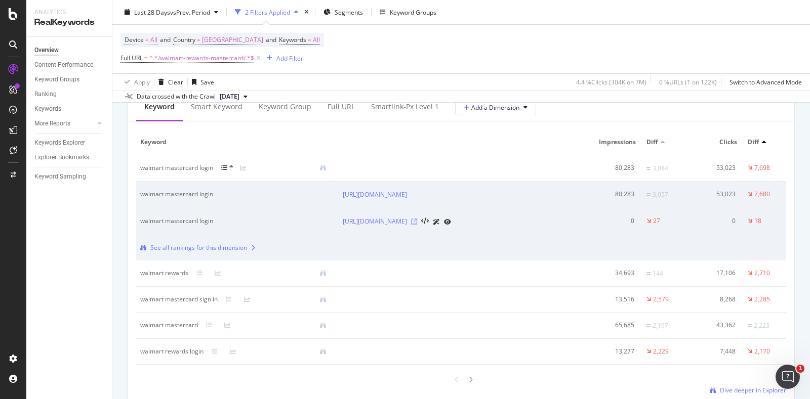
click at [417, 225] on icon at bounding box center [414, 222] width 6 height 6
